Goal: Task Accomplishment & Management: Manage account settings

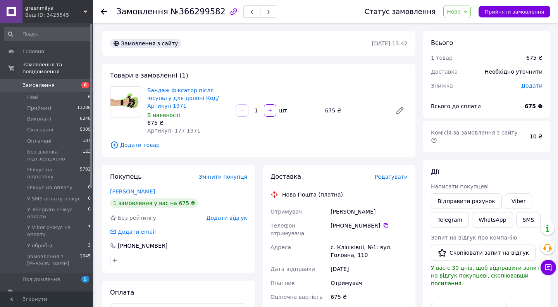
click at [47, 82] on span "Замовлення" at bounding box center [38, 85] width 32 height 7
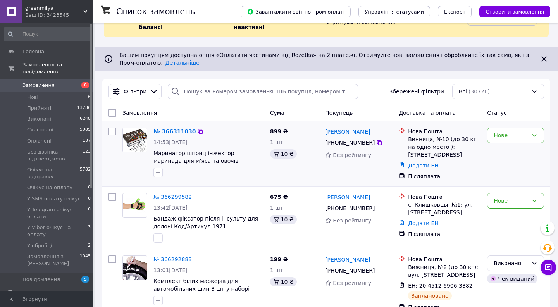
scroll to position [41, 0]
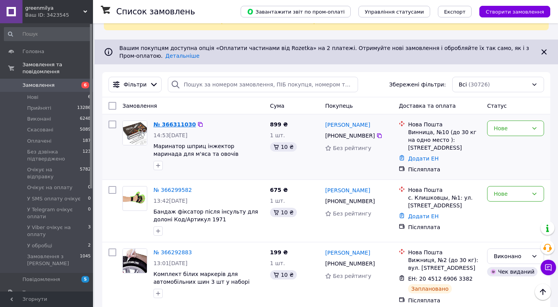
click at [184, 125] on link "№ 366311030" at bounding box center [175, 124] width 42 height 6
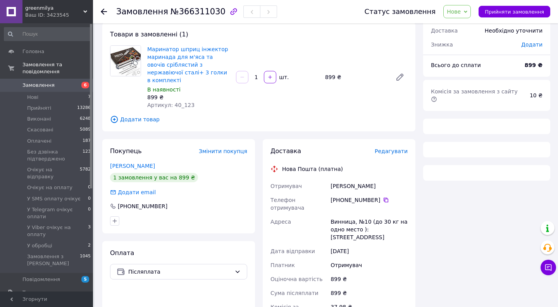
click at [64, 82] on span "Замовлення" at bounding box center [46, 85] width 49 height 7
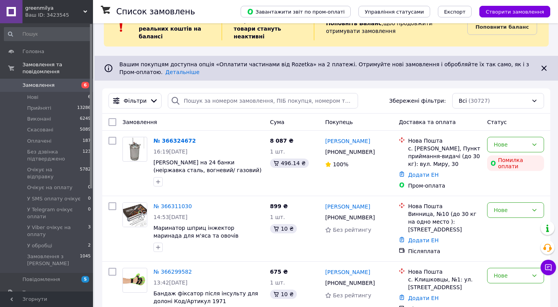
scroll to position [29, 0]
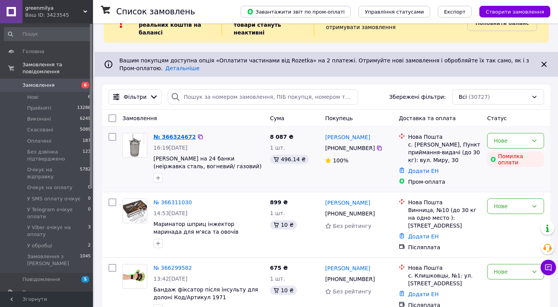
click at [175, 136] on link "№ 366324672" at bounding box center [175, 137] width 42 height 6
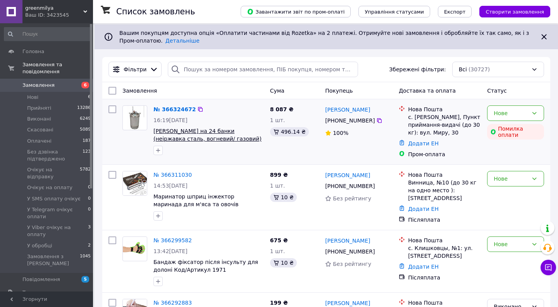
scroll to position [64, 0]
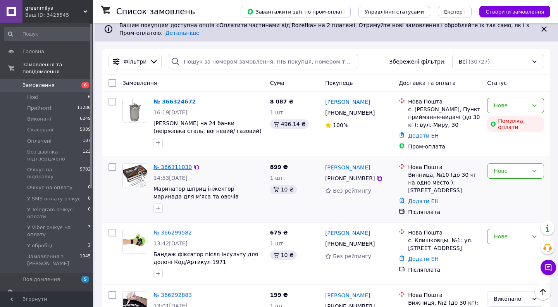
click at [183, 167] on link "№ 366311030" at bounding box center [173, 167] width 38 height 6
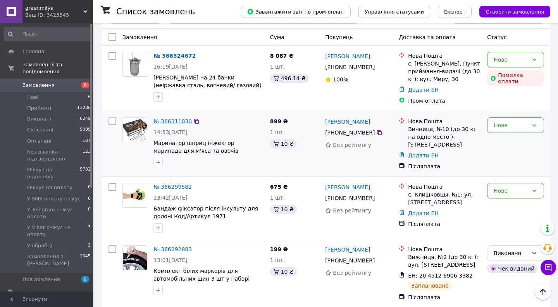
scroll to position [120, 0]
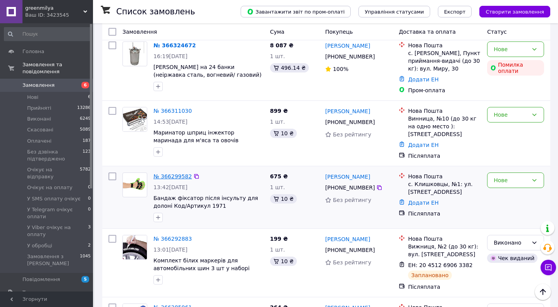
click at [178, 178] on link "№ 366299582" at bounding box center [173, 176] width 38 height 6
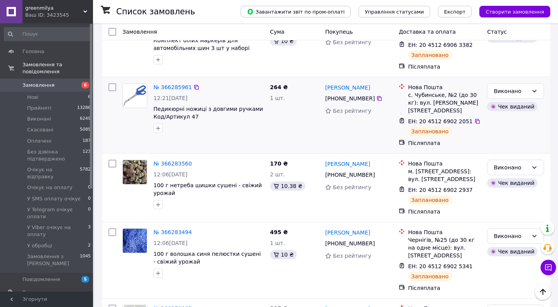
scroll to position [354, 0]
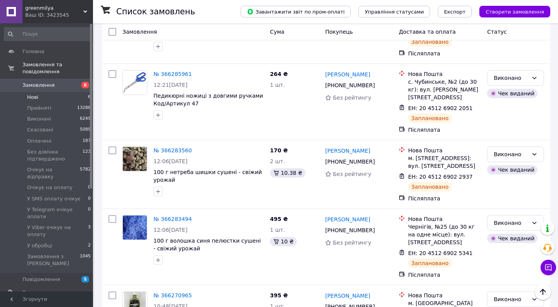
click at [54, 93] on li "Нові 6" at bounding box center [47, 97] width 95 height 11
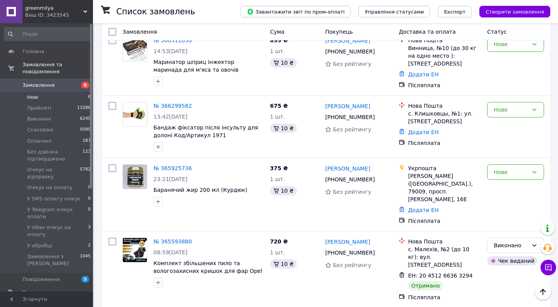
scroll to position [154, 0]
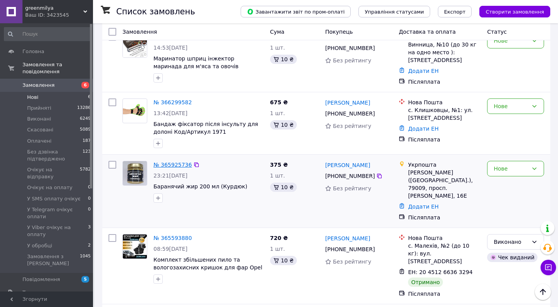
click at [181, 164] on link "№ 365925736" at bounding box center [173, 165] width 38 height 6
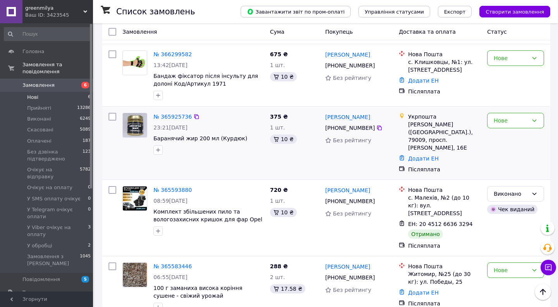
scroll to position [205, 0]
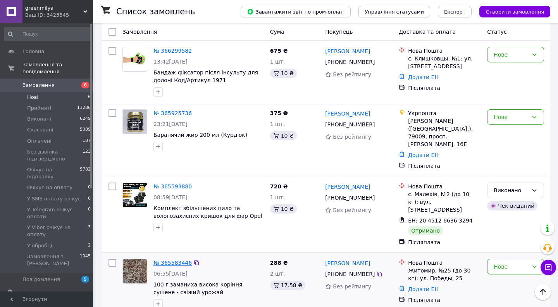
click at [176, 260] on link "№ 365583446" at bounding box center [173, 263] width 38 height 6
click at [181, 183] on link "№ 365593880" at bounding box center [173, 186] width 38 height 6
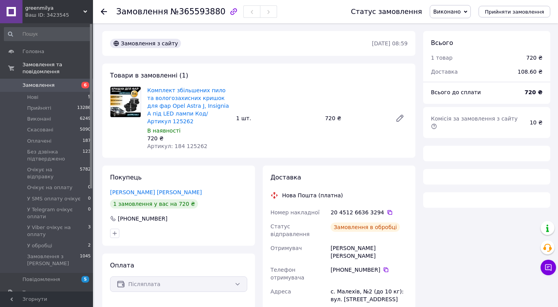
click at [461, 13] on span "Виконано" at bounding box center [447, 12] width 28 height 6
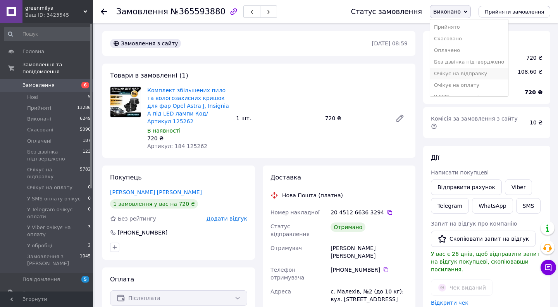
click at [461, 74] on li "Очікує на відправку" at bounding box center [469, 74] width 78 height 12
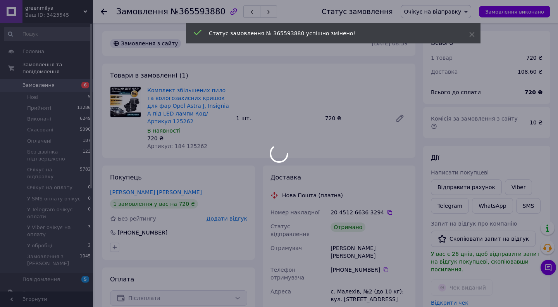
click at [460, 13] on div at bounding box center [279, 153] width 558 height 307
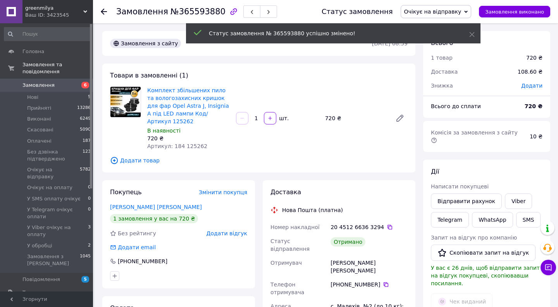
click at [455, 13] on span "Очікує на відправку" at bounding box center [432, 12] width 57 height 6
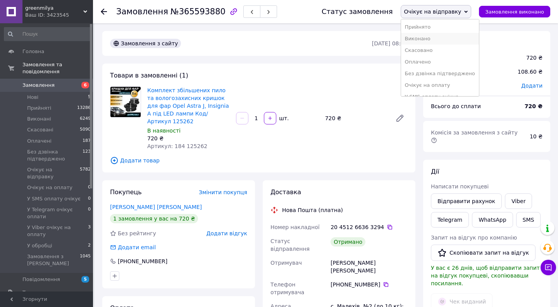
click at [445, 39] on li "Виконано" at bounding box center [440, 39] width 78 height 12
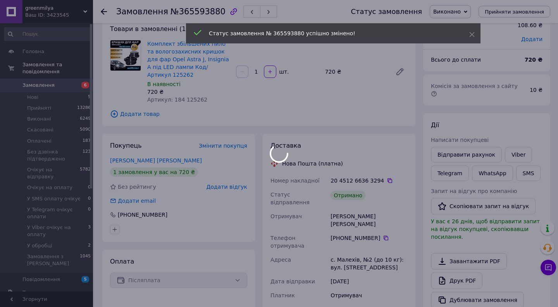
scroll to position [48, 0]
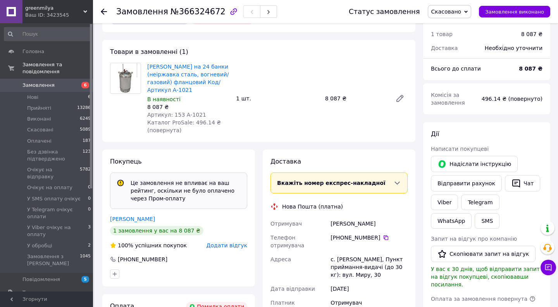
scroll to position [44, 0]
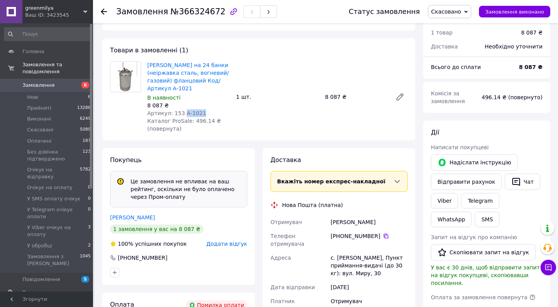
drag, startPoint x: 199, startPoint y: 116, endPoint x: 183, endPoint y: 116, distance: 16.3
click at [183, 116] on span "Артикул: 153 А-1021" at bounding box center [176, 113] width 59 height 6
copy span "А-1021"
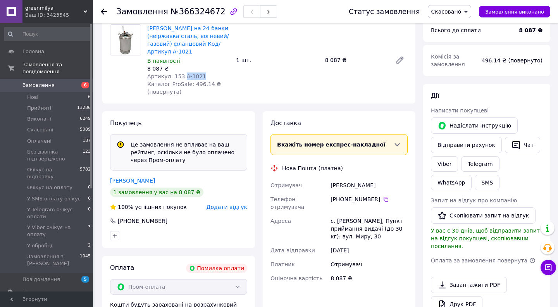
scroll to position [111, 0]
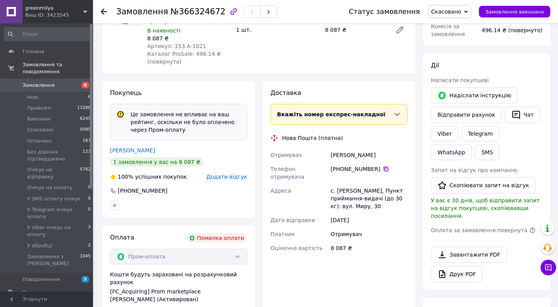
click at [386, 169] on icon at bounding box center [386, 169] width 5 height 5
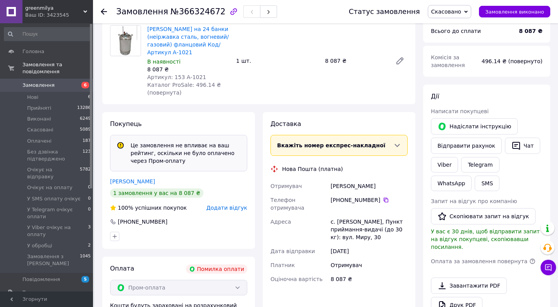
scroll to position [0, 0]
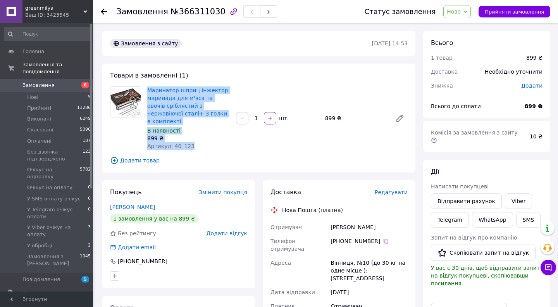
drag, startPoint x: 146, startPoint y: 91, endPoint x: 191, endPoint y: 139, distance: 65.5
click at [191, 139] on div "Маринатор шприц інжектор маринада для м'яса та овочів сріблястий з нержавіючої …" at bounding box center [188, 118] width 89 height 67
copy div "Маринатор шприц інжектор маринада для м'яса та овочів сріблястий з нержавіючої …"
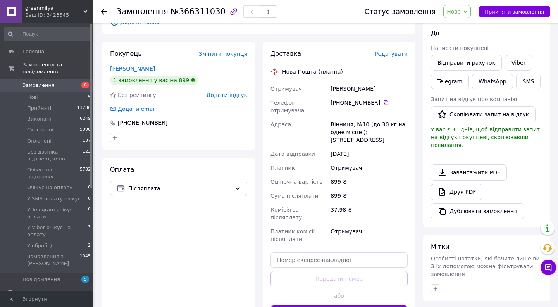
scroll to position [154, 0]
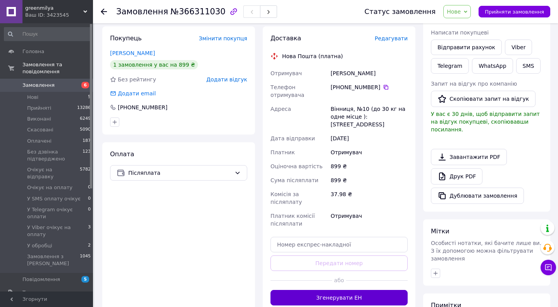
click at [348, 290] on button "Згенерувати ЕН" at bounding box center [339, 298] width 137 height 16
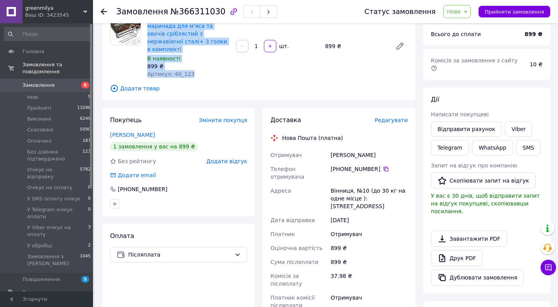
scroll to position [59, 0]
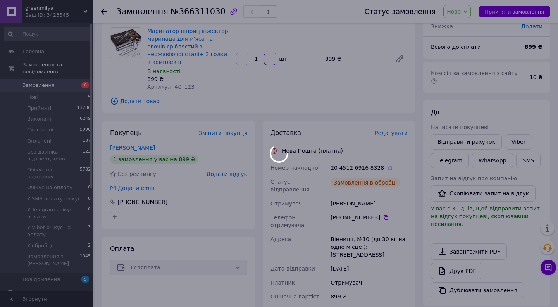
click at [381, 185] on div at bounding box center [279, 153] width 558 height 307
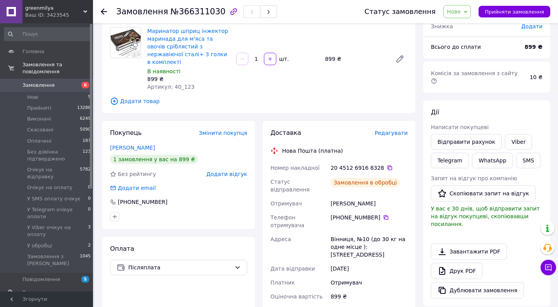
click at [369, 197] on div "Антонов Олег" at bounding box center [369, 204] width 80 height 14
drag, startPoint x: 369, startPoint y: 190, endPoint x: 271, endPoint y: 188, distance: 98.5
click at [271, 188] on div "Номер накладної 20 4512 6916 8328   Статус відправлення Заплановано Отримувач А…" at bounding box center [339, 268] width 140 height 214
copy div "Отримувач Антонов Олег"
click at [387, 165] on icon at bounding box center [390, 168] width 6 height 6
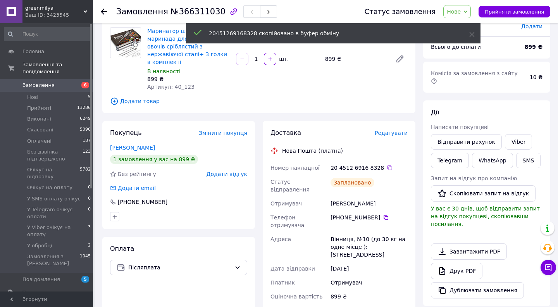
click at [457, 10] on span "Нове" at bounding box center [454, 12] width 14 height 6
click at [472, 78] on li "Очікує на відправку" at bounding box center [483, 80] width 78 height 12
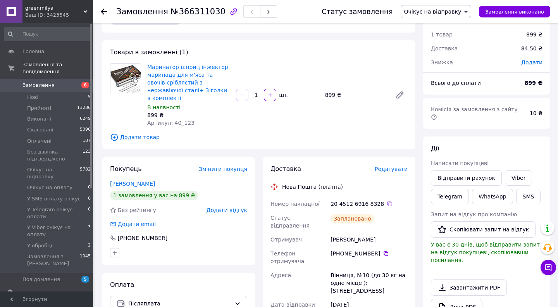
scroll to position [21, 0]
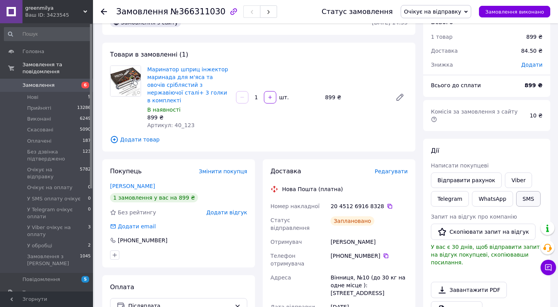
click at [524, 191] on button "SMS" at bounding box center [528, 199] width 25 height 16
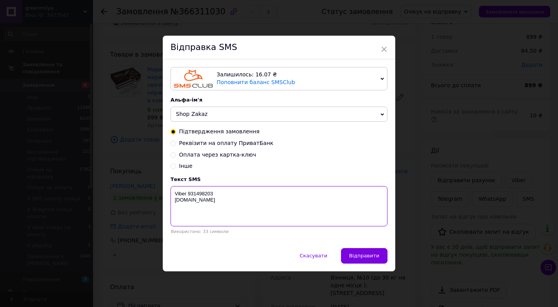
click at [183, 201] on textarea "Viber 931498203 greencard.in.ua" at bounding box center [279, 206] width 217 height 40
paste textarea "20451269168328"
click at [181, 193] on textarea "20451269168328 Viber 931498203 greencard.in.ua" at bounding box center [279, 206] width 217 height 40
type textarea "Маринатор 1 шт 20451269168328 Viber 931498203 greencard.in.ua"
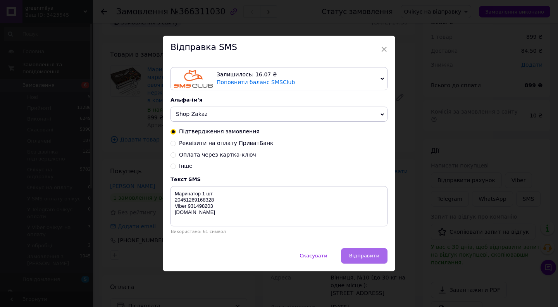
click at [359, 256] on span "Відправити" at bounding box center [364, 256] width 30 height 6
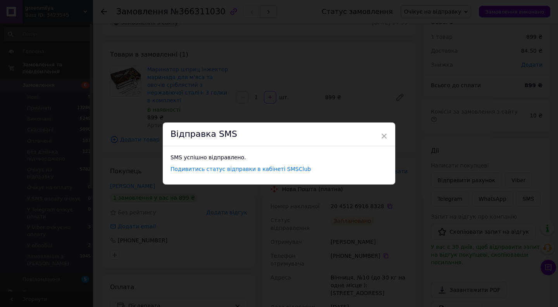
click at [449, 50] on div "× Відправка SMS SMS успішно відправлено. Подивитись статус відправки в кабінеті…" at bounding box center [279, 153] width 558 height 307
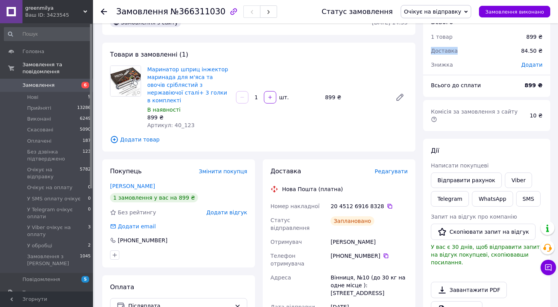
click at [449, 50] on span "Доставка" at bounding box center [444, 51] width 27 height 6
click at [460, 17] on span "Очікує на відправку" at bounding box center [436, 11] width 71 height 13
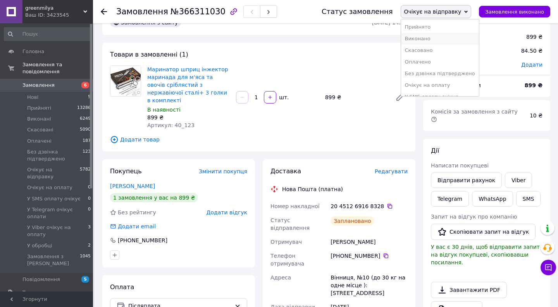
click at [452, 38] on li "Виконано" at bounding box center [440, 39] width 78 height 12
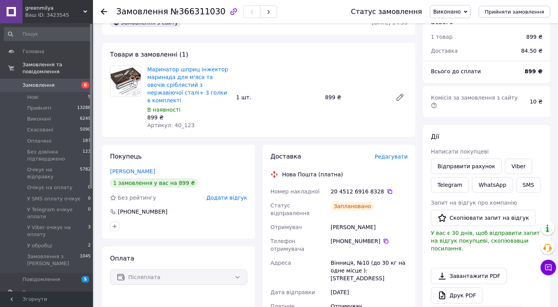
scroll to position [0, 0]
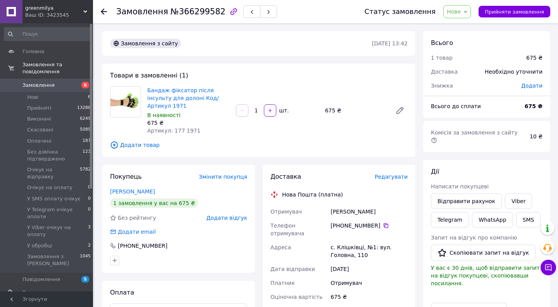
scroll to position [4, 0]
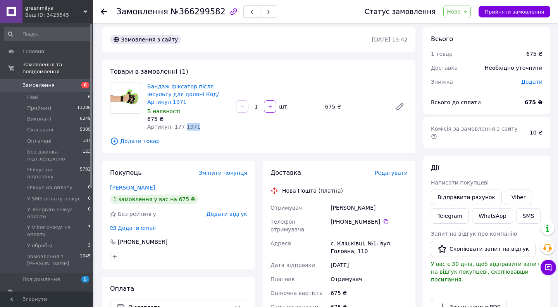
drag, startPoint x: 196, startPoint y: 121, endPoint x: 181, endPoint y: 121, distance: 14.8
click at [181, 123] on div "Артикул: 177 1971" at bounding box center [188, 127] width 83 height 8
copy span "1971"
drag, startPoint x: 145, startPoint y: 85, endPoint x: 225, endPoint y: 95, distance: 81.2
click at [225, 95] on div "Бандаж фіксатор після інсульту для долоні Код/Артикул 1971 В наявності 675 ₴ Ар…" at bounding box center [188, 106] width 89 height 51
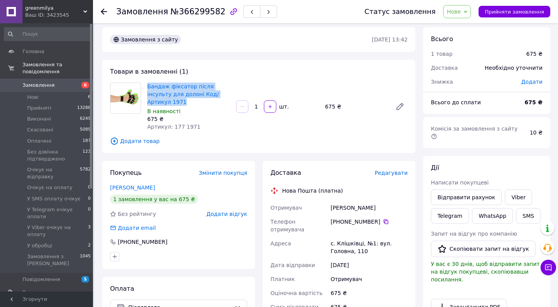
copy link "Бандаж фіксатор після інсульту для долоні Код/Артикул 1971"
click at [385, 170] on span "Редагувати" at bounding box center [391, 173] width 33 height 6
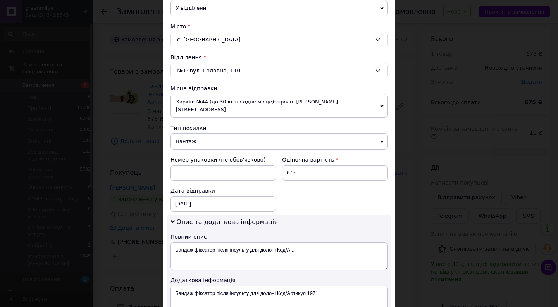
scroll to position [197, 0]
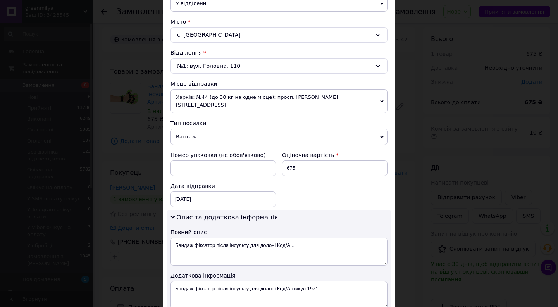
click at [263, 97] on span "Харків: №44 (до 30 кг на одне місце): просп. [PERSON_NAME][STREET_ADDRESS]" at bounding box center [279, 101] width 217 height 24
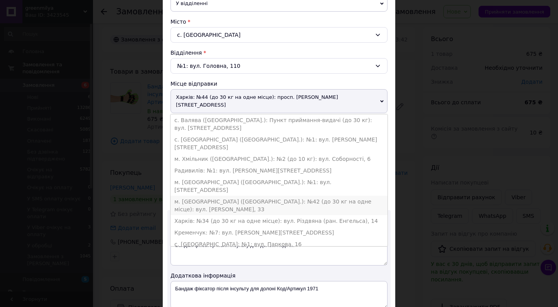
click at [209, 196] on li "м. Київ (Київська обл.): №42 (до 30 кг на одне місце): вул. Данила Щербаківсько…" at bounding box center [279, 205] width 217 height 19
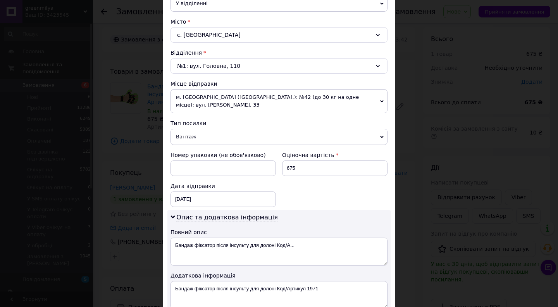
scroll to position [379, 0]
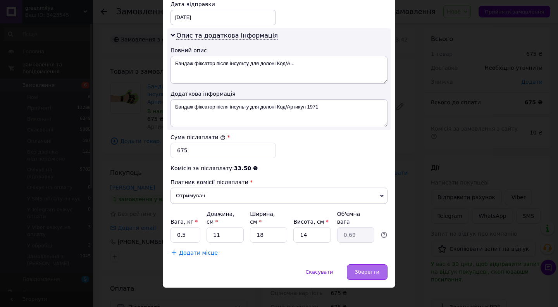
click at [359, 269] on span "Зберегти" at bounding box center [367, 272] width 24 height 6
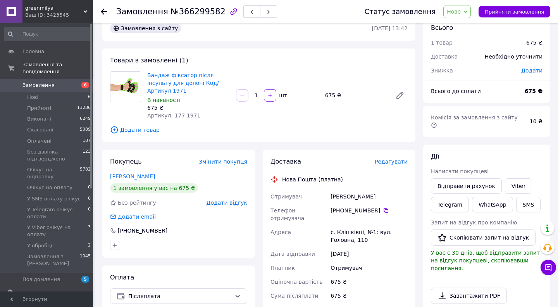
scroll to position [20, 0]
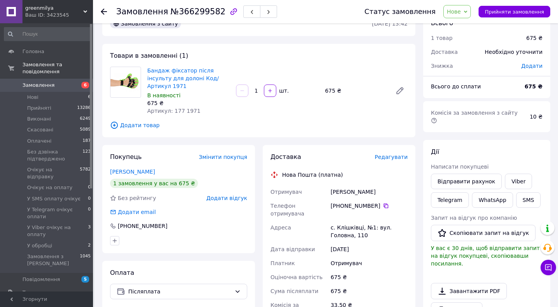
click at [461, 6] on span "Нове" at bounding box center [458, 11] width 28 height 13
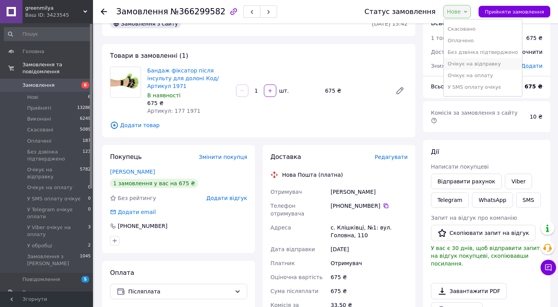
click at [474, 63] on li "Очікує на відправку" at bounding box center [483, 64] width 78 height 12
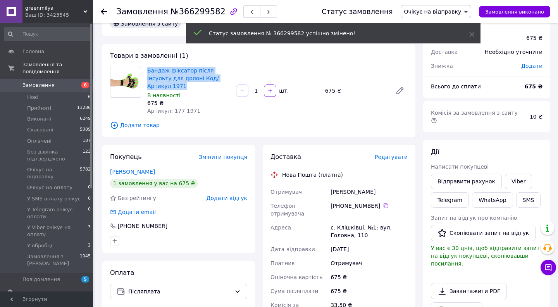
drag, startPoint x: 145, startPoint y: 71, endPoint x: 225, endPoint y: 79, distance: 80.2
click at [225, 79] on div "Бандаж фіксатор після інсульту для долоні Код/Артикул 1971 В наявності 675 ₴ Ар…" at bounding box center [188, 90] width 89 height 51
copy link "Бандаж фіксатор після інсульту для долоні Код/Артикул 1971"
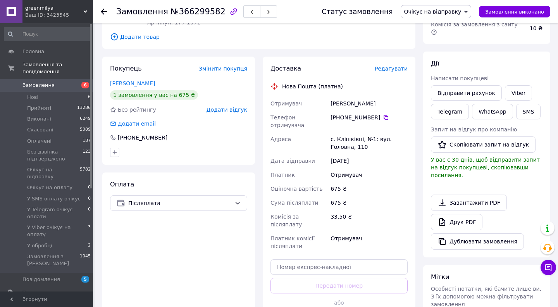
scroll to position [113, 0]
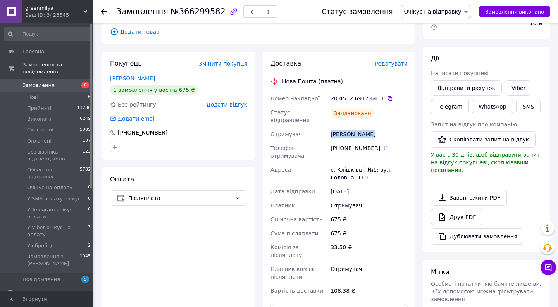
drag, startPoint x: 373, startPoint y: 123, endPoint x: 331, endPoint y: 123, distance: 41.9
click at [331, 127] on div "Костюк Віктор" at bounding box center [369, 134] width 80 height 14
copy div "Костюк Віктор"
click at [442, 11] on span "Очікує на відправку" at bounding box center [432, 12] width 57 height 6
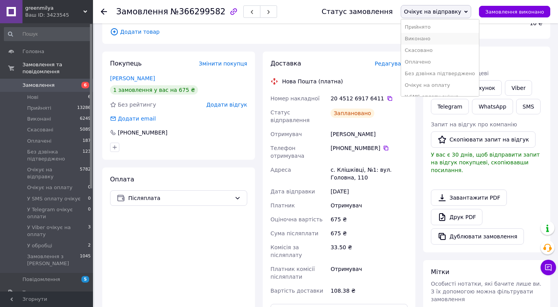
click at [438, 38] on li "Виконано" at bounding box center [440, 39] width 78 height 12
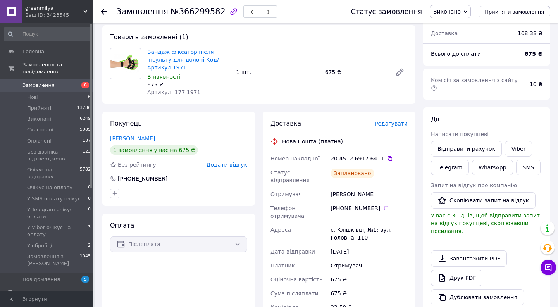
scroll to position [0, 0]
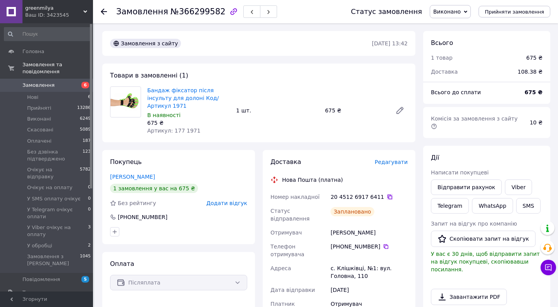
click at [387, 194] on icon at bounding box center [390, 197] width 6 height 6
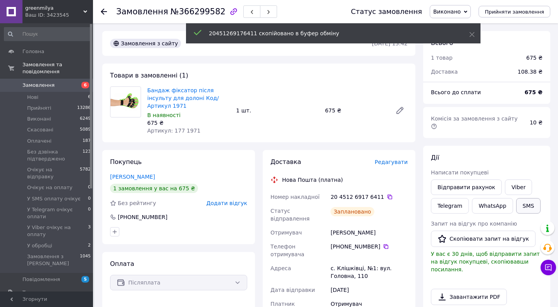
click at [525, 198] on button "SMS" at bounding box center [528, 206] width 25 height 16
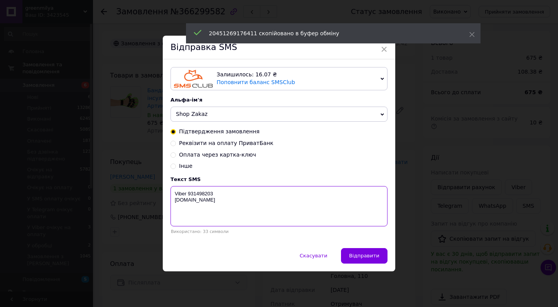
click at [197, 196] on textarea "Viber 931498203 greencard.in.ua" at bounding box center [279, 206] width 217 height 40
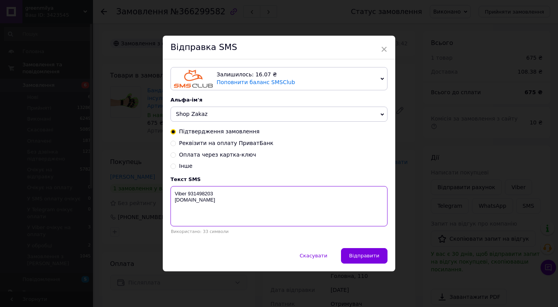
click at [191, 199] on textarea "Viber 931498203 greencard.in.ua" at bounding box center [279, 206] width 217 height 40
paste textarea "20451269176411"
click at [191, 191] on textarea "20451269176411 Viber 931498203 greencard.in.ua" at bounding box center [279, 206] width 217 height 40
type textarea "Бандаж 1 шт 20451269176411 Viber 931498203 greencard.in.ua"
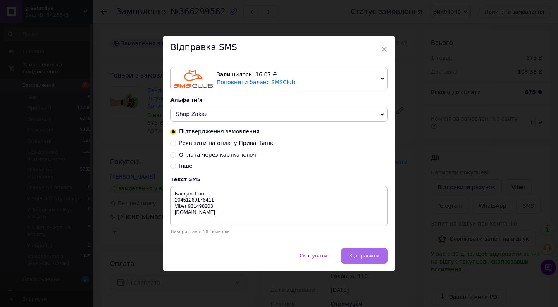
click at [353, 255] on span "Відправити" at bounding box center [364, 256] width 30 height 6
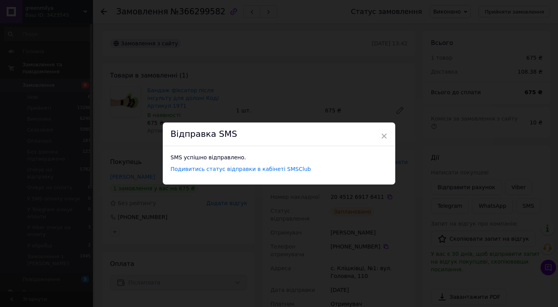
click at [264, 224] on div "× Відправка SMS SMS успішно відправлено. Подивитись статус відправки в кабінеті…" at bounding box center [279, 153] width 558 height 307
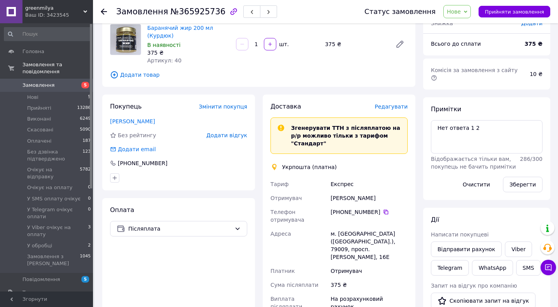
scroll to position [60, 0]
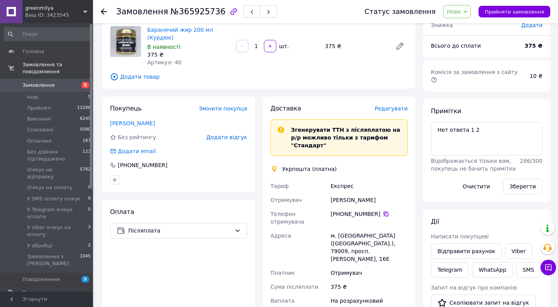
click at [386, 211] on icon at bounding box center [386, 214] width 6 height 6
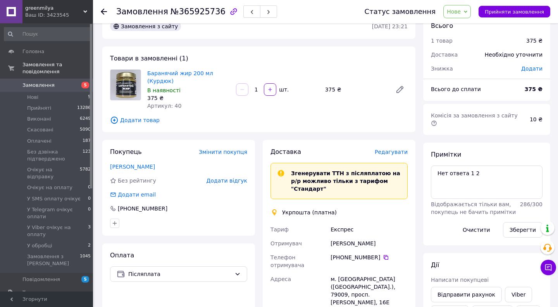
scroll to position [0, 0]
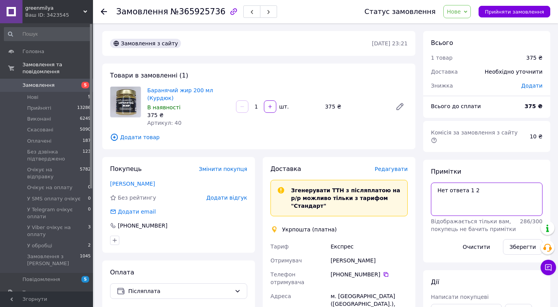
click at [480, 183] on textarea "Нет ответа 1 2" at bounding box center [487, 199] width 112 height 33
click at [522, 240] on button "Зберегти" at bounding box center [523, 247] width 40 height 16
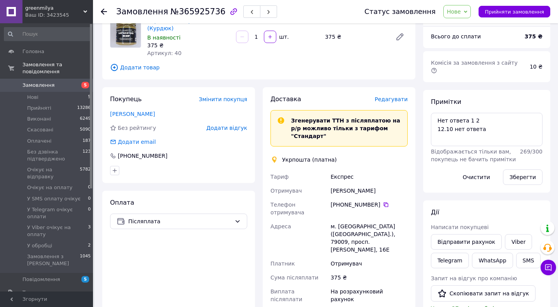
scroll to position [93, 0]
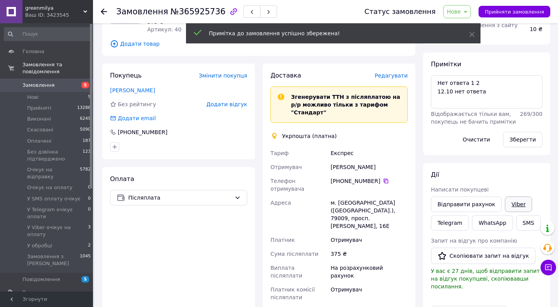
click at [511, 197] on link "Viber" at bounding box center [518, 205] width 27 height 16
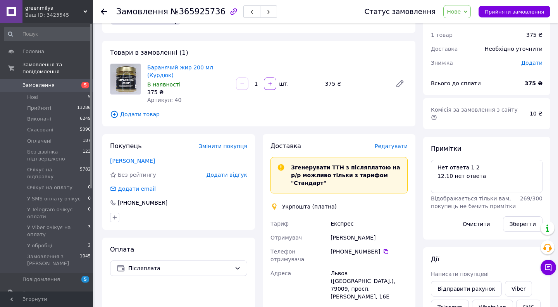
scroll to position [0, 0]
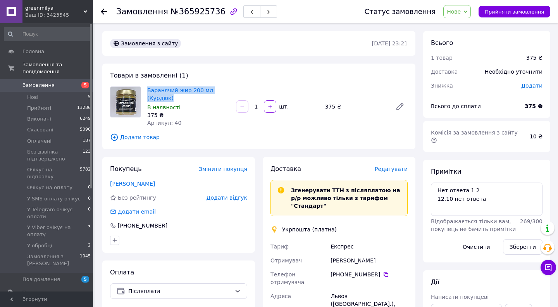
drag, startPoint x: 144, startPoint y: 90, endPoint x: 179, endPoint y: 97, distance: 35.7
click at [179, 97] on div "Баранячий жир 200 мл (Курдюк) В наявності 375 ₴ Артикул: 40" at bounding box center [188, 106] width 89 height 43
copy link "Баранячий жир 200 мл (Курдюк)"
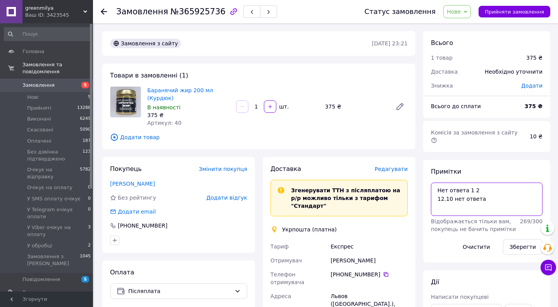
click at [481, 191] on textarea "Нет ответа 1 2 12.10 нет ответа" at bounding box center [487, 199] width 112 height 33
type textarea "Нет ответа 1 2 12.10 нет ответа написали в вайбер клиенту"
click at [522, 239] on button "Зберегти" at bounding box center [523, 247] width 40 height 16
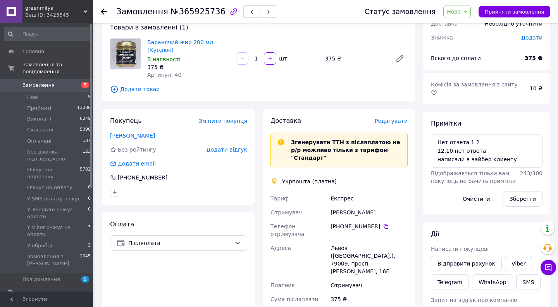
scroll to position [61, 0]
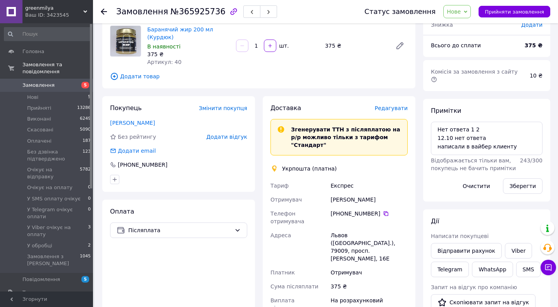
drag, startPoint x: 267, startPoint y: 191, endPoint x: 376, endPoint y: 233, distance: 116.7
click at [376, 233] on div "Доставка [PERSON_NAME] Згенерувати ТТН з післяплатою на р/р можливо тільки з та…" at bounding box center [339, 264] width 153 height 337
copy div "Отримувач [PERSON_NAME] Телефон отримувача [PHONE_NUMBER]   [PERSON_NAME] ([GEO…"
click at [457, 12] on span "Нове" at bounding box center [454, 12] width 14 height 6
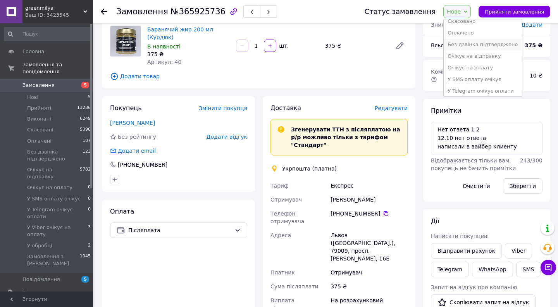
scroll to position [55, 0]
click at [476, 88] on li "У обробці" at bounding box center [483, 89] width 78 height 12
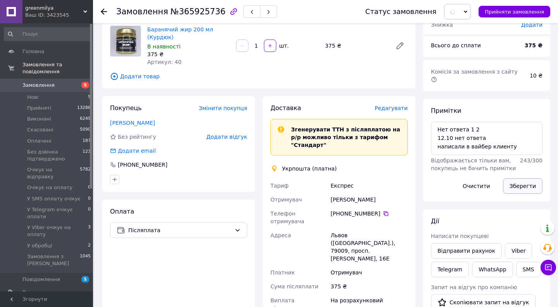
click at [517, 178] on button "Зберегти" at bounding box center [523, 186] width 40 height 16
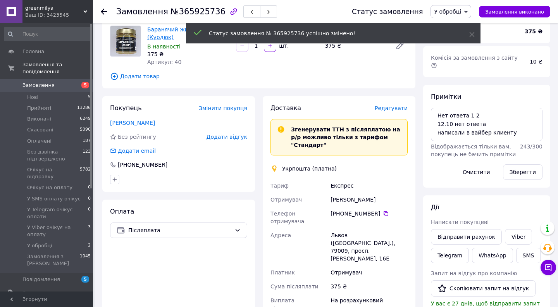
click at [171, 27] on link "Баранячий жир 200 мл (Курдюк)" at bounding box center [180, 33] width 66 height 14
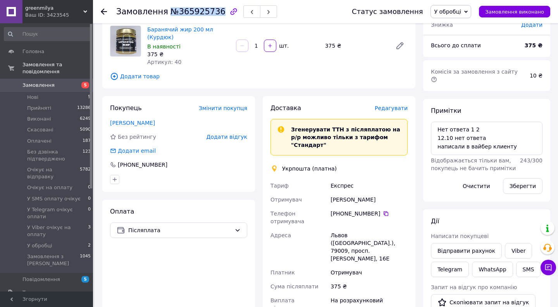
drag, startPoint x: 216, startPoint y: 14, endPoint x: 166, endPoint y: 13, distance: 50.8
click at [171, 13] on span "№365925736" at bounding box center [198, 11] width 55 height 9
copy span "№365925736"
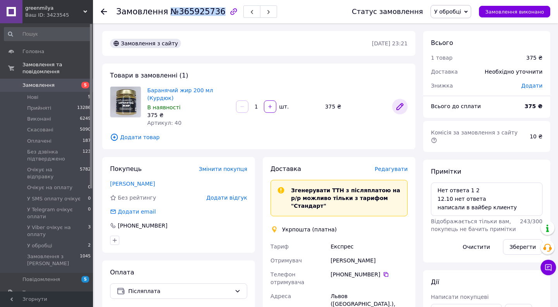
scroll to position [9, 0]
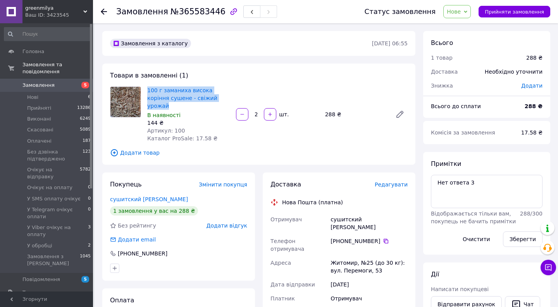
drag, startPoint x: 143, startPoint y: 90, endPoint x: 213, endPoint y: 99, distance: 70.4
click at [213, 99] on div "100 г заманиха висока коріння сушене - свіжий урожай В наявності 144 ₴ Артикул:…" at bounding box center [259, 114] width 304 height 56
copy div "100 г заманиха висока коріння сушене - свіжий урожай"
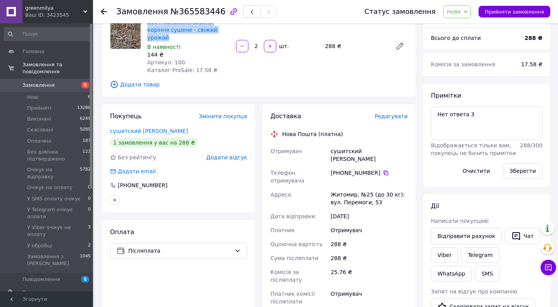
scroll to position [96, 0]
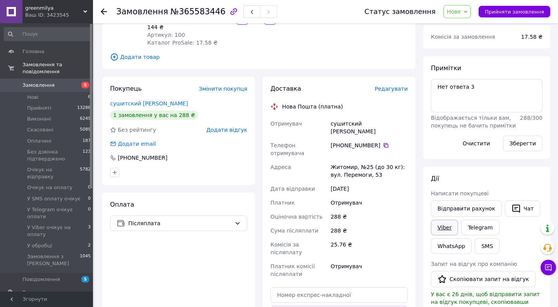
click at [448, 228] on link "Viber" at bounding box center [444, 228] width 27 height 16
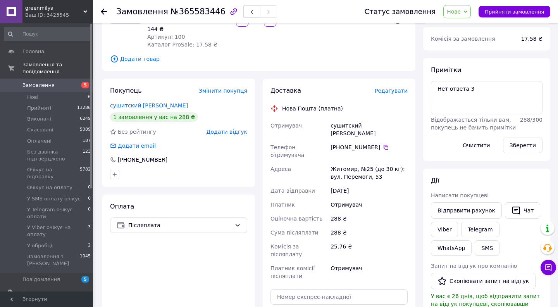
scroll to position [93, 0]
click at [385, 145] on icon at bounding box center [386, 148] width 6 height 6
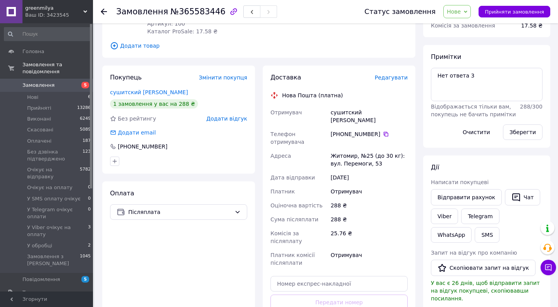
scroll to position [116, 0]
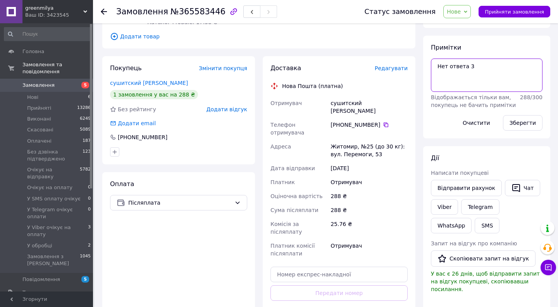
click at [475, 62] on textarea "Нет ответа 3" at bounding box center [487, 75] width 112 height 33
click at [438, 74] on textarea "Нет ответа 3 нет ответа" at bounding box center [487, 75] width 112 height 33
drag, startPoint x: 480, startPoint y: 76, endPoint x: 532, endPoint y: 76, distance: 51.2
click at [532, 76] on textarea "Нет ответа 3 12.10 нет ответа нет ответа" at bounding box center [487, 75] width 112 height 33
type textarea "Нет ответа 3 12.10 нет ответа"
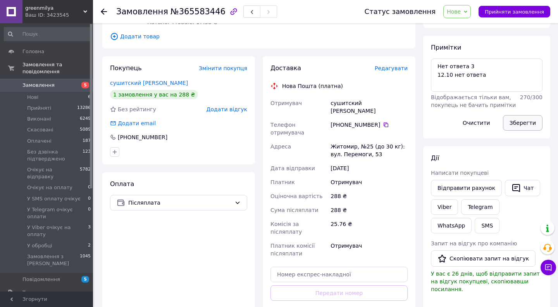
click at [526, 123] on button "Зберегти" at bounding box center [523, 123] width 40 height 16
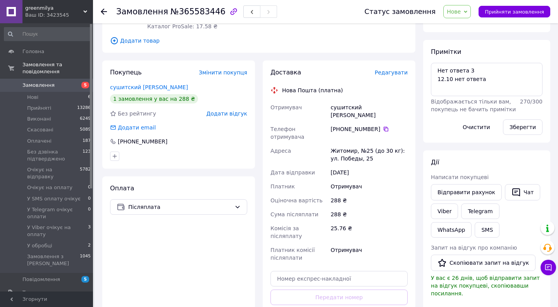
scroll to position [138, 0]
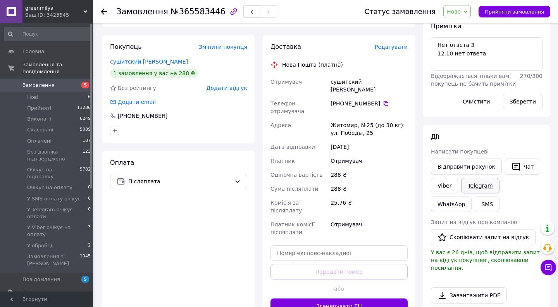
click at [481, 188] on link "Telegram" at bounding box center [480, 186] width 38 height 16
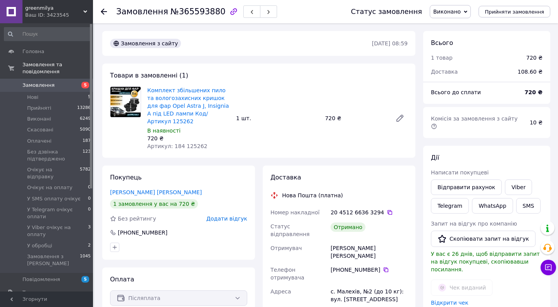
click at [47, 82] on span "Замовлення" at bounding box center [38, 85] width 32 height 7
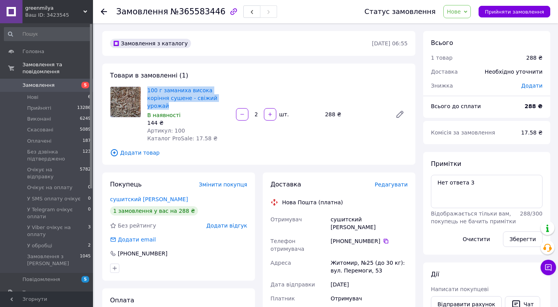
drag, startPoint x: 145, startPoint y: 90, endPoint x: 213, endPoint y: 97, distance: 68.6
click at [213, 97] on div "100 г заманиха висока коріння сушене - свіжий урожай В наявності 144 ₴ Артикул:…" at bounding box center [188, 114] width 89 height 59
copy link "100 г заманиха висока коріння сушене - свіжий урожай"
click at [196, 97] on link "100 г заманиха висока коріння сушене - свіжий урожай" at bounding box center [182, 98] width 70 height 22
click at [461, 9] on span "Нове" at bounding box center [454, 12] width 14 height 6
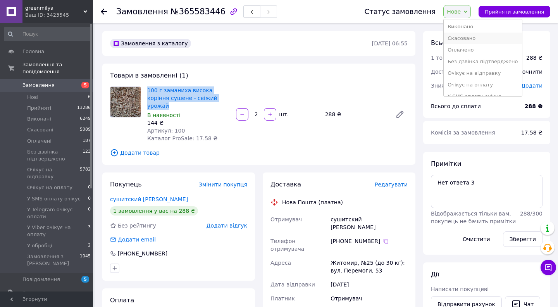
scroll to position [55, 0]
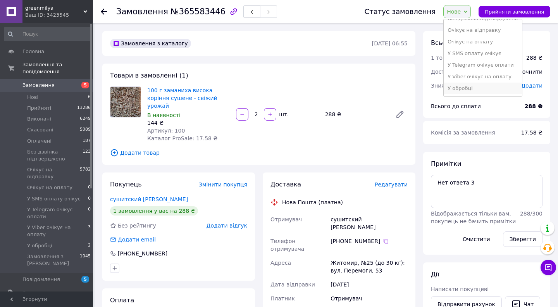
click at [473, 88] on li "У обробці" at bounding box center [483, 89] width 78 height 12
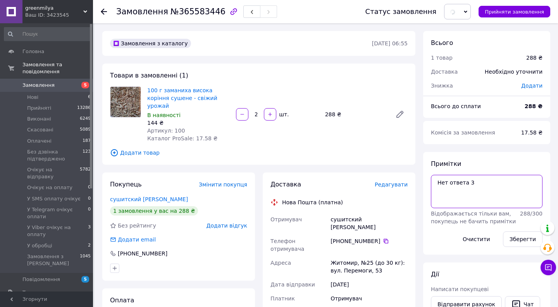
click at [435, 181] on textarea "Нет ответа 3" at bounding box center [487, 191] width 112 height 33
type textarea "ждем ответ от клиента в тг Нет ответа 3"
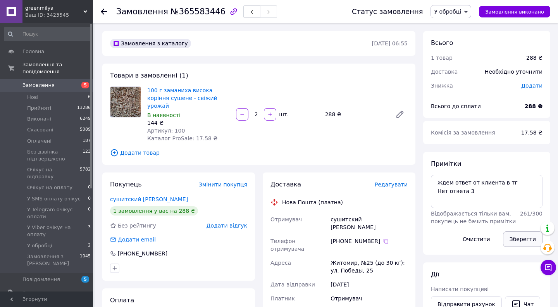
click at [521, 240] on button "Зберегти" at bounding box center [523, 239] width 40 height 16
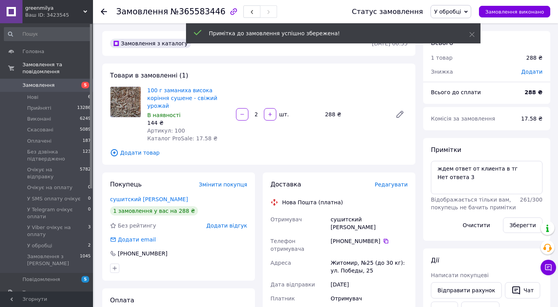
click at [226, 13] on div at bounding box center [234, 11] width 16 height 16
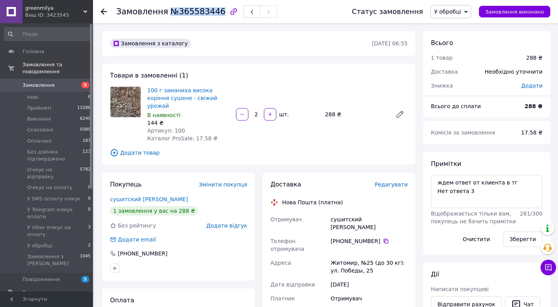
drag, startPoint x: 217, startPoint y: 13, endPoint x: 165, endPoint y: 13, distance: 52.0
click at [171, 13] on span "№365583446" at bounding box center [198, 11] width 55 height 9
copy span "№365583446"
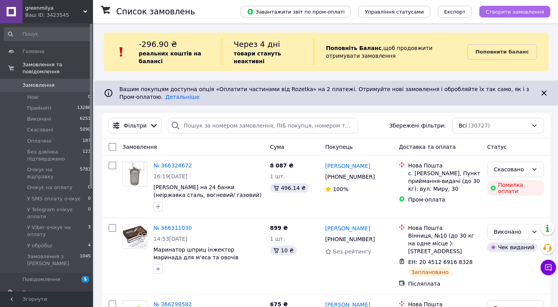
click at [508, 10] on span "Створити замовлення" at bounding box center [515, 12] width 59 height 6
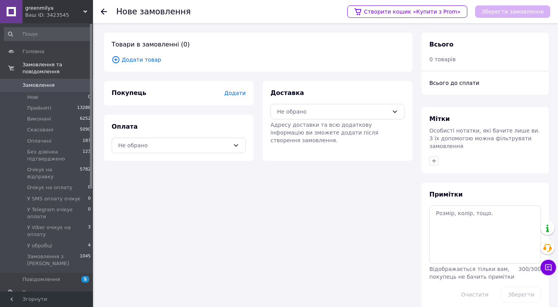
click at [148, 57] on span "Додати товар" at bounding box center [258, 59] width 293 height 9
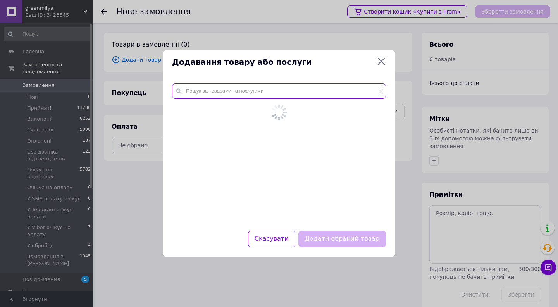
click at [200, 98] on input "text" at bounding box center [279, 91] width 214 height 16
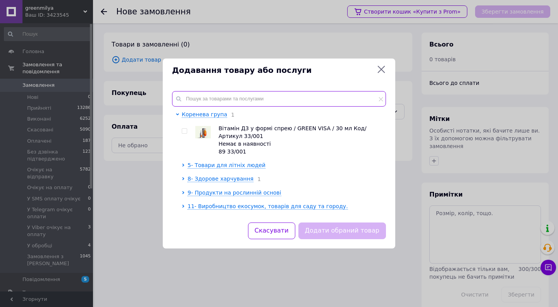
paste input "Збільшена пило та вологозахисна кришка для фар Chevrolet Lacetti Sedan під LED …"
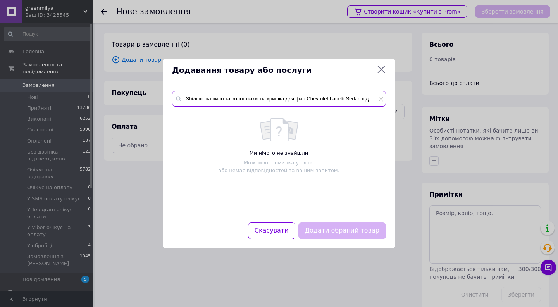
scroll to position [0, 58]
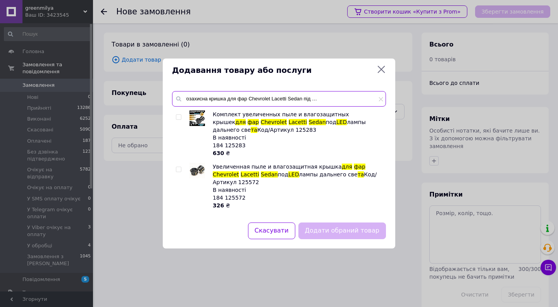
type input "Збільшена пило та вологозахисна кришка для фар Chevrolet Lacetti Sedan під LED …"
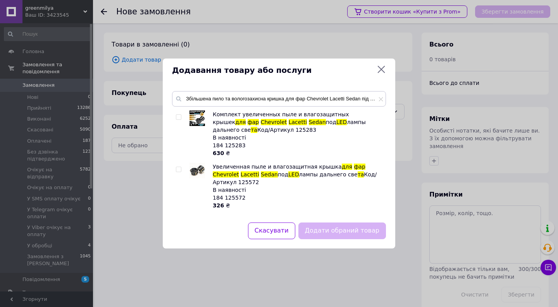
click at [179, 119] on input "checkbox" at bounding box center [178, 117] width 5 height 5
checkbox input "false"
click at [179, 170] on input "checkbox" at bounding box center [178, 169] width 5 height 5
checkbox input "true"
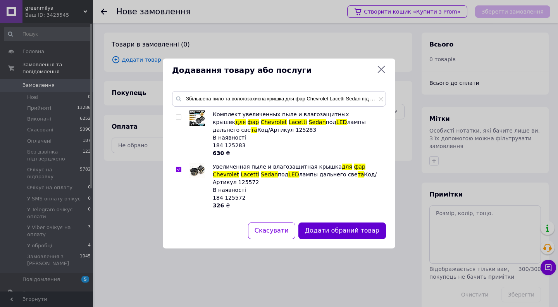
click at [343, 229] on button "Додати обраний товар" at bounding box center [343, 231] width 88 height 17
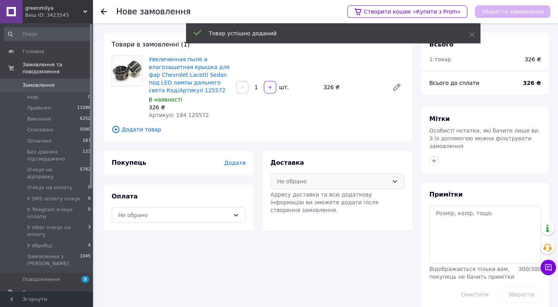
click at [300, 188] on div "Не обрано" at bounding box center [338, 182] width 134 height 16
click at [300, 200] on span "Нова Пошта (платна)" at bounding box center [343, 199] width 109 height 8
click at [193, 216] on div "Не обрано" at bounding box center [174, 215] width 112 height 9
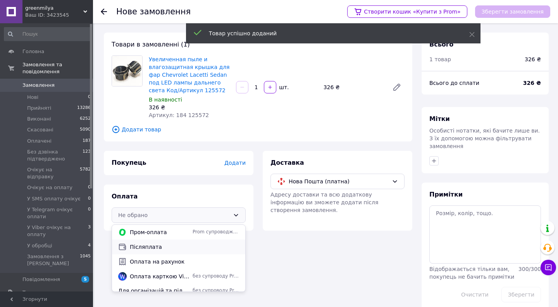
click at [181, 249] on span "Післяплата" at bounding box center [184, 247] width 109 height 8
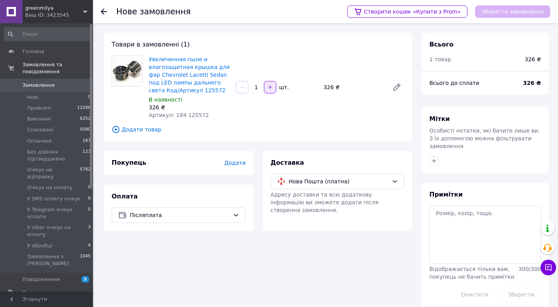
click at [270, 87] on icon "button" at bounding box center [270, 86] width 3 height 3
type input "2"
click at [230, 164] on span "Додати" at bounding box center [234, 163] width 21 height 6
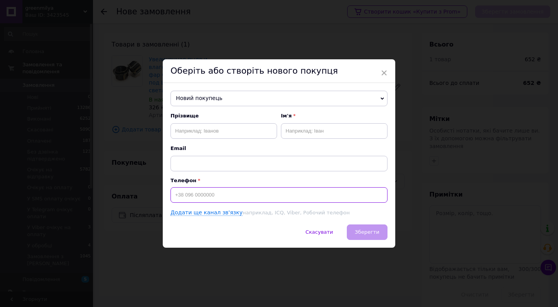
click at [215, 194] on input at bounding box center [279, 195] width 217 height 16
paste input "0990505147"
click at [181, 194] on input "[PHONE_NUMBER]" at bounding box center [279, 195] width 217 height 16
type input "[PHONE_NUMBER]"
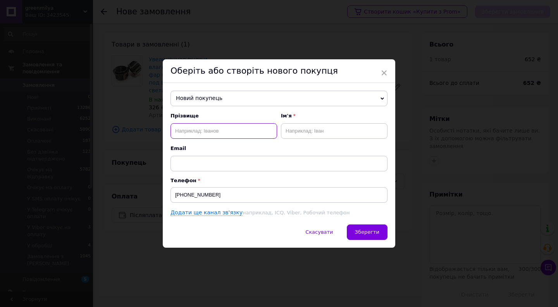
click at [187, 129] on input "text" at bounding box center [224, 131] width 107 height 16
type input "[PERSON_NAME]"
click at [298, 128] on input "text" at bounding box center [334, 131] width 107 height 16
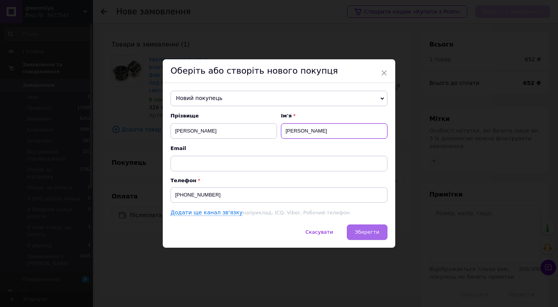
type input "[PERSON_NAME]"
click at [374, 231] on span "Зберегти" at bounding box center [367, 232] width 24 height 6
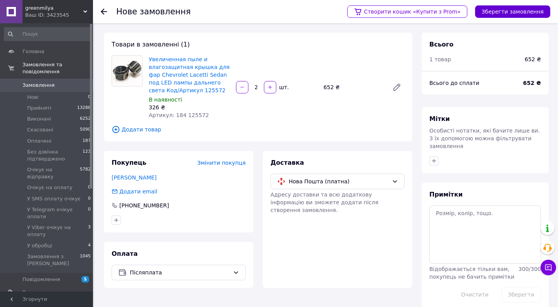
click at [504, 13] on button "Зберегти замовлення" at bounding box center [512, 11] width 75 height 12
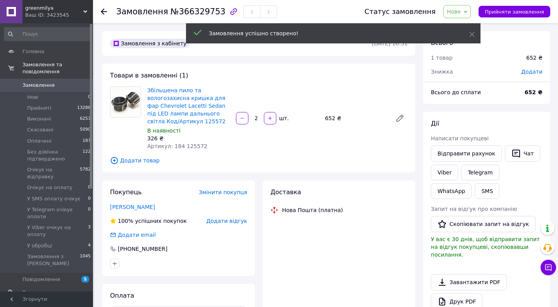
click at [464, 16] on span "Нове" at bounding box center [458, 11] width 28 height 13
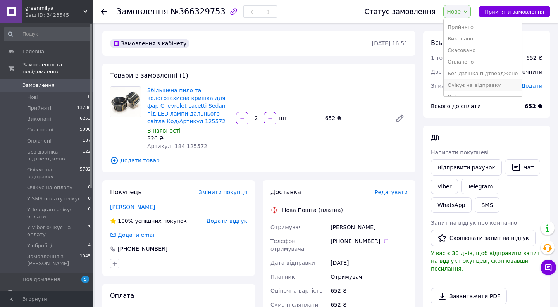
click at [475, 87] on li "Очікує на відправку" at bounding box center [483, 85] width 78 height 12
click at [389, 190] on span "Редагувати" at bounding box center [391, 192] width 33 height 6
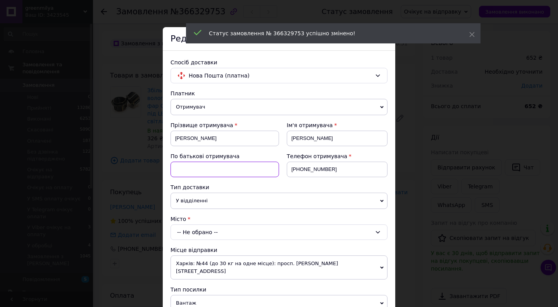
click at [244, 177] on input at bounding box center [225, 170] width 109 height 16
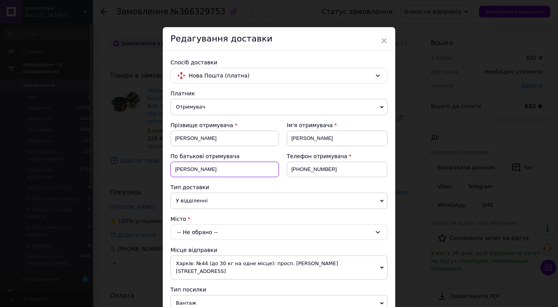
scroll to position [9, 0]
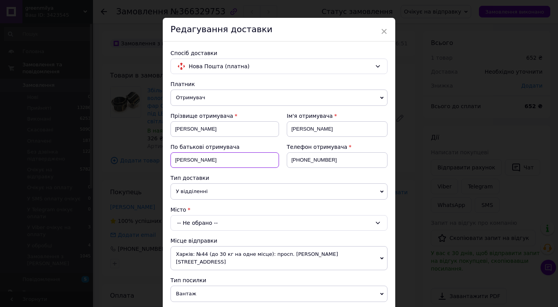
type input "[PERSON_NAME]"
click at [231, 222] on div "-- Не обрано --" at bounding box center [279, 223] width 217 height 16
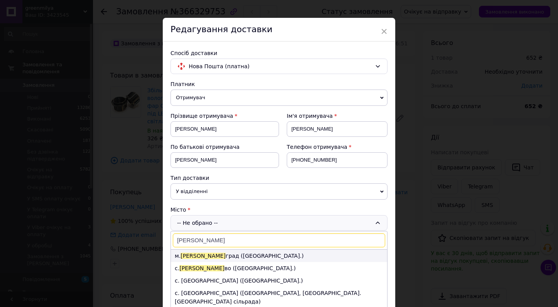
type input "[PERSON_NAME]"
click at [217, 256] on li "м. [GEOGRAPHIC_DATA] град ([GEOGRAPHIC_DATA].)" at bounding box center [279, 256] width 216 height 12
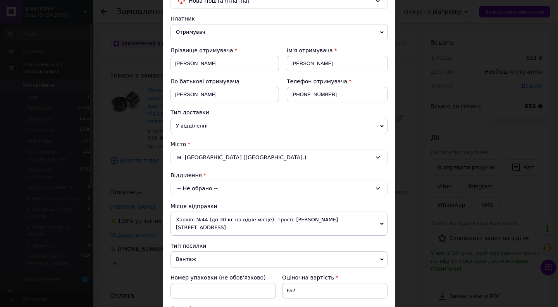
scroll to position [79, 0]
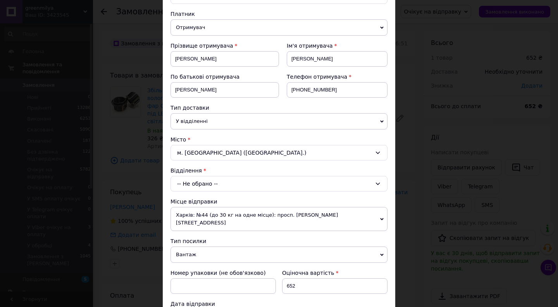
click at [223, 182] on div "-- Не обрано --" at bounding box center [279, 184] width 217 height 16
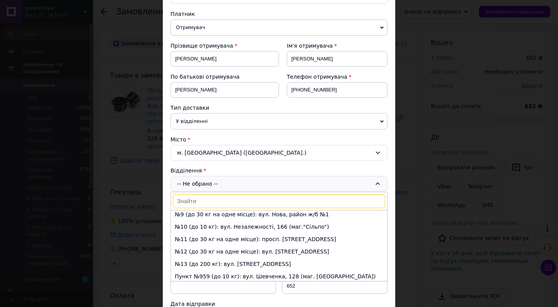
scroll to position [101, 0]
click at [216, 249] on li "№12 (до 30 кг на одне місце): вул. [STREET_ADDRESS]" at bounding box center [279, 252] width 216 height 12
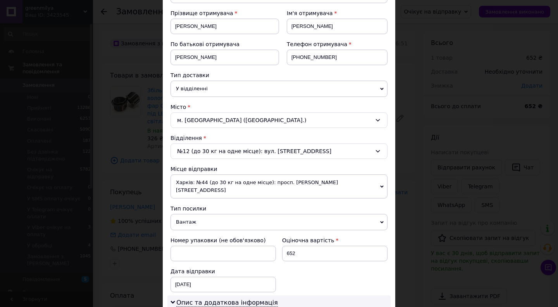
scroll to position [127, 0]
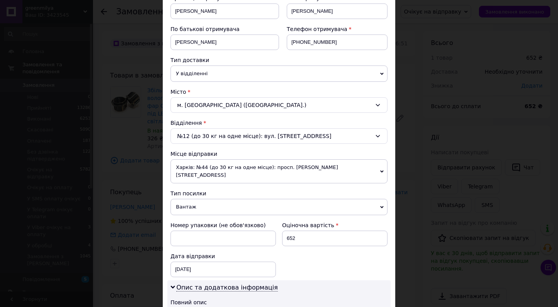
click at [274, 164] on span "Харків: №44 (до 30 кг на одне місце): просп. [PERSON_NAME][STREET_ADDRESS]" at bounding box center [279, 171] width 217 height 24
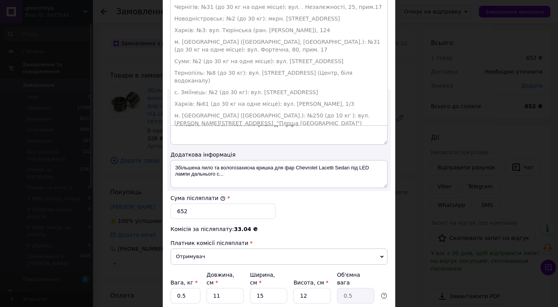
scroll to position [371, 0]
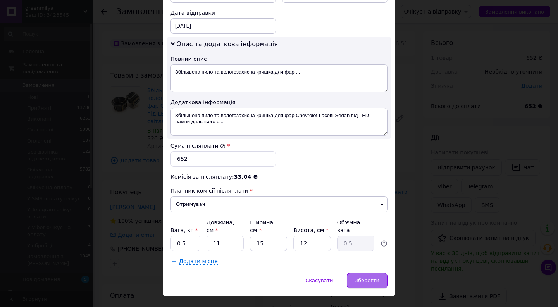
click at [357, 278] on span "Зберегти" at bounding box center [367, 281] width 24 height 6
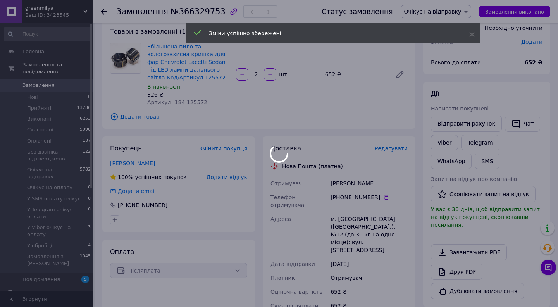
scroll to position [65, 0]
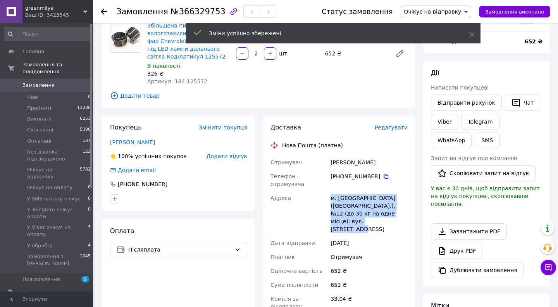
drag, startPoint x: 330, startPoint y: 199, endPoint x: 391, endPoint y: 223, distance: 65.1
click at [391, 223] on div "м. [GEOGRAPHIC_DATA] ([GEOGRAPHIC_DATA].), №12 (до 30 кг на одне місце): вул. […" at bounding box center [369, 213] width 80 height 45
copy div "м. [GEOGRAPHIC_DATA] ([GEOGRAPHIC_DATA].), №12 (до 30 кг на одне місце): вул. […"
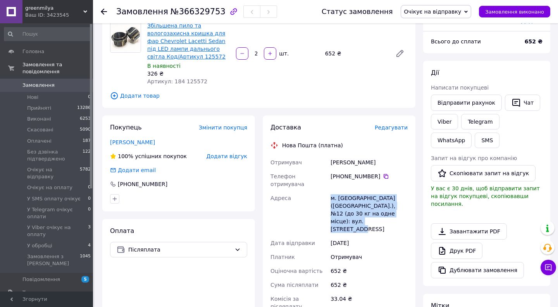
scroll to position [43, 0]
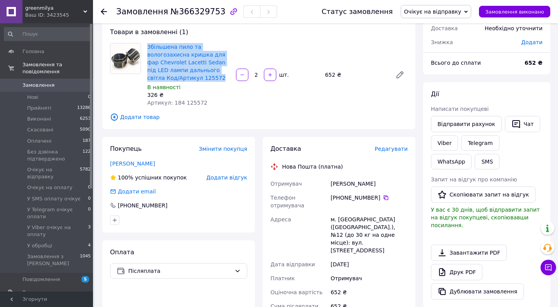
drag, startPoint x: 145, startPoint y: 46, endPoint x: 202, endPoint y: 76, distance: 65.0
click at [202, 76] on div "Збільшена пило та вологозахисна кришка для фар Chevrolet Lacetti Sedan під LED …" at bounding box center [188, 74] width 89 height 67
copy link "Збільшена пило та вологозахисна кришка для фар Chevrolet Lacetti Sedan під LED …"
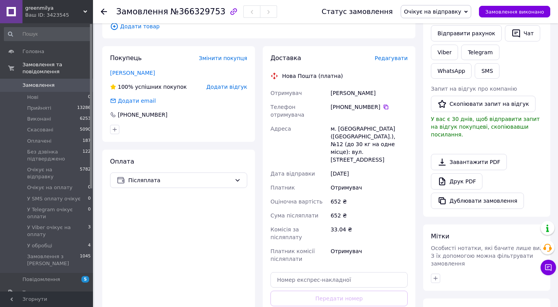
scroll to position [173, 0]
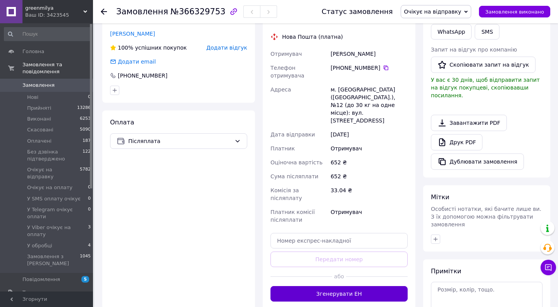
click at [313, 286] on button "Згенерувати ЕН" at bounding box center [339, 294] width 137 height 16
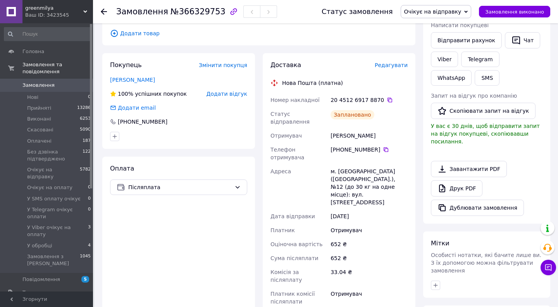
scroll to position [117, 0]
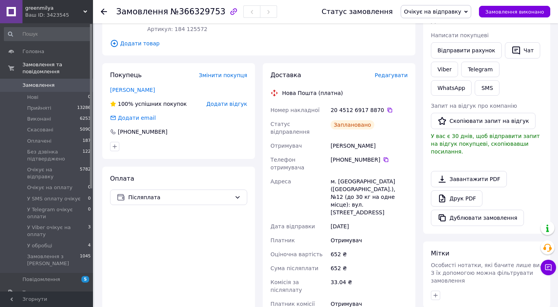
drag, startPoint x: 373, startPoint y: 147, endPoint x: 269, endPoint y: 139, distance: 103.8
click at [269, 139] on div "Номер накладної 20 4512 6917 8870   Статус відправлення Заплановано Отримувач […" at bounding box center [339, 218] width 140 height 230
copy div "Отримувач [PERSON_NAME]"
click at [434, 14] on span "Очікує на відправку" at bounding box center [432, 12] width 57 height 6
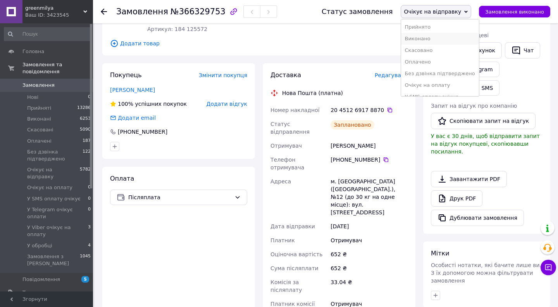
click at [434, 38] on li "Виконано" at bounding box center [440, 39] width 78 height 12
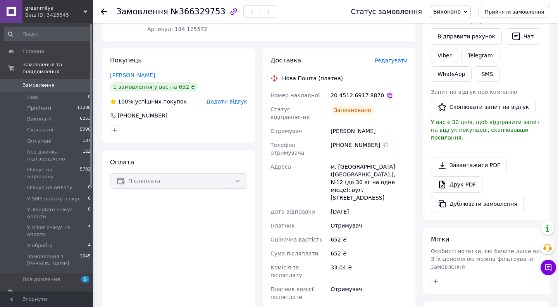
click at [388, 93] on icon at bounding box center [390, 95] width 5 height 5
click at [387, 94] on icon at bounding box center [390, 95] width 6 height 6
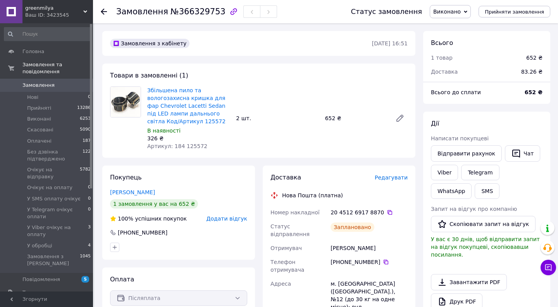
click at [56, 79] on link "Замовлення 0" at bounding box center [47, 85] width 95 height 13
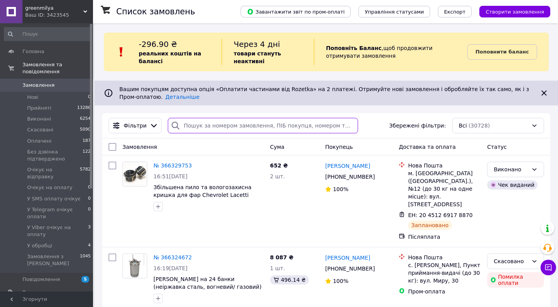
click at [216, 122] on input "search" at bounding box center [263, 126] width 190 height 16
paste input "365775287"
type input "365775287"
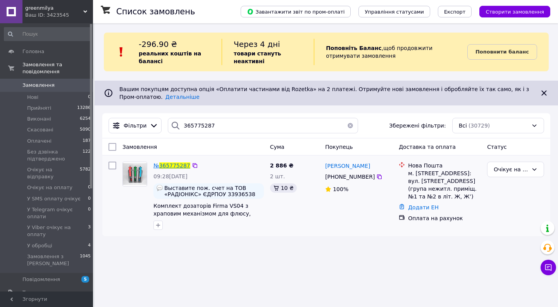
click at [177, 166] on span "365775287" at bounding box center [174, 165] width 31 height 6
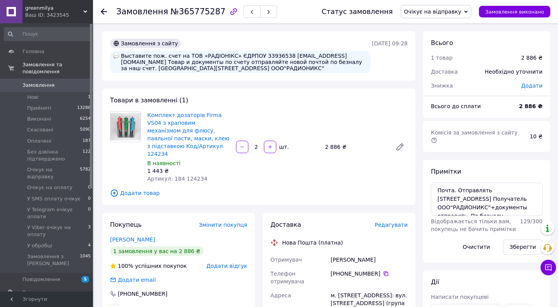
click at [287, 57] on div "Выставите пож. счет на ТОВ «РАДІОНІКС» ЄДРПОУ 33936538 [EMAIL_ADDRESS][DOMAIN_N…" at bounding box center [240, 62] width 261 height 22
drag, startPoint x: 285, startPoint y: 57, endPoint x: 148, endPoint y: 63, distance: 137.4
click at [148, 63] on div "Выставите пож. счет на ТОВ «РАДІОНІКС» ЄДРПОУ 33936538 [EMAIL_ADDRESS][DOMAIN_N…" at bounding box center [240, 62] width 261 height 22
copy div "[EMAIL_ADDRESS][DOMAIN_NAME]"
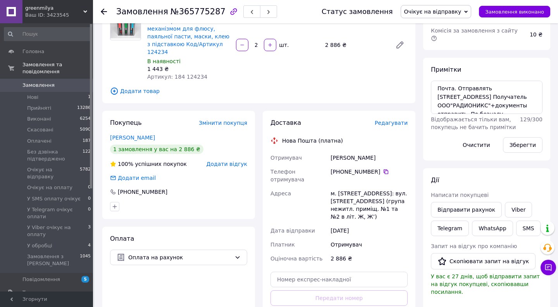
scroll to position [128, 0]
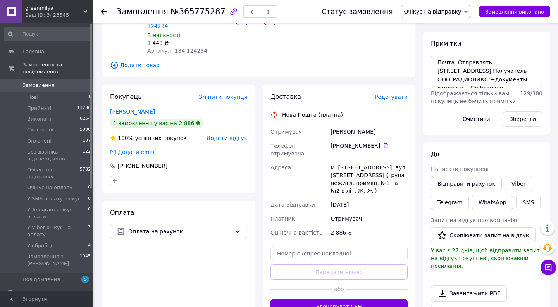
drag, startPoint x: 521, startPoint y: 193, endPoint x: 486, endPoint y: 202, distance: 36.8
click at [485, 204] on div "Відправити рахунок Viber Telegram WhatsApp SMS" at bounding box center [487, 192] width 115 height 37
click at [510, 180] on link "Viber" at bounding box center [518, 184] width 27 height 16
click at [456, 195] on link "Telegram" at bounding box center [450, 203] width 38 height 16
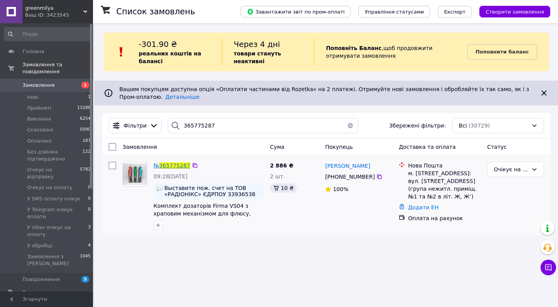
click at [174, 166] on span "365775287" at bounding box center [174, 165] width 31 height 6
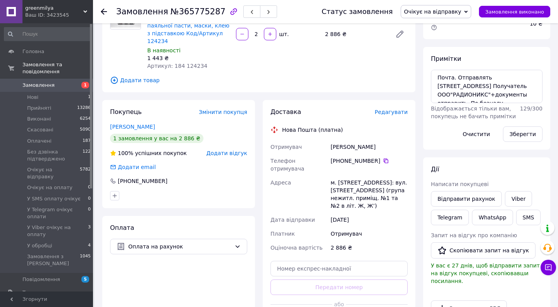
scroll to position [114, 0]
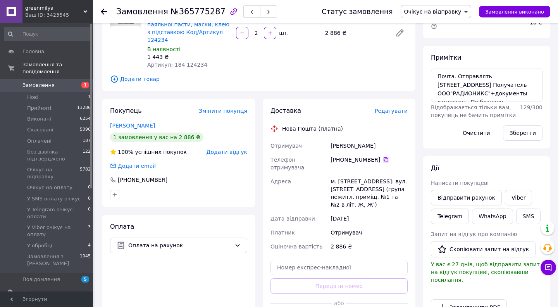
click at [385, 157] on icon at bounding box center [386, 160] width 6 height 6
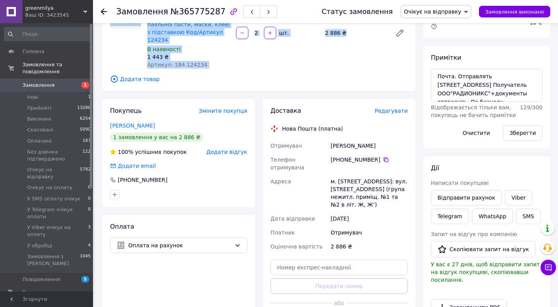
drag, startPoint x: 501, startPoint y: 17, endPoint x: 326, endPoint y: 39, distance: 176.2
click at [326, 42] on div "Замовлення №365775287 Статус замовлення Очікує на відправку [PERSON_NAME] Викон…" at bounding box center [327, 253] width 464 height 689
click at [43, 82] on span "Замовлення" at bounding box center [38, 85] width 32 height 7
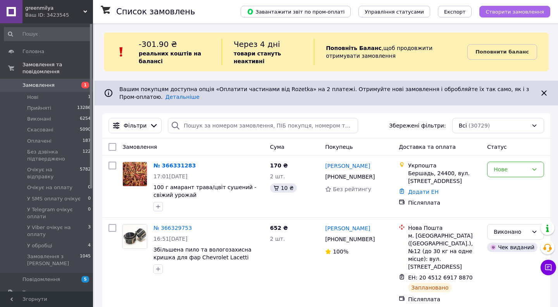
click at [519, 9] on span "Створити замовлення" at bounding box center [515, 12] width 59 height 6
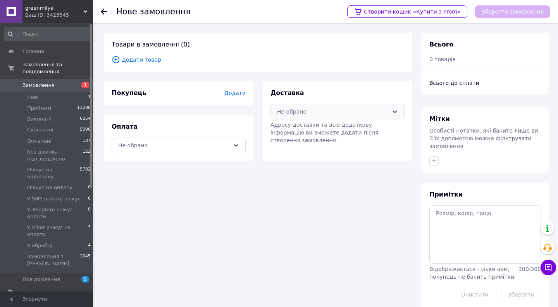
click at [301, 110] on div "Не обрано" at bounding box center [333, 111] width 112 height 9
click at [301, 128] on span "Нова Пошта (платна)" at bounding box center [343, 129] width 109 height 8
click at [204, 145] on div "Не обрано" at bounding box center [174, 145] width 112 height 9
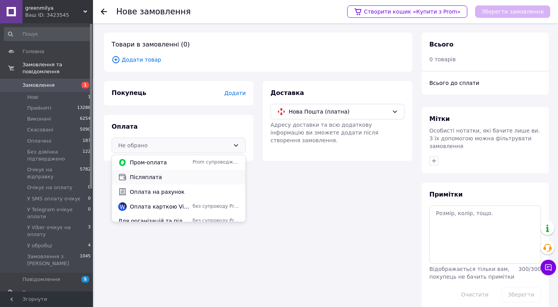
click at [186, 179] on span "Післяплата" at bounding box center [184, 177] width 109 height 8
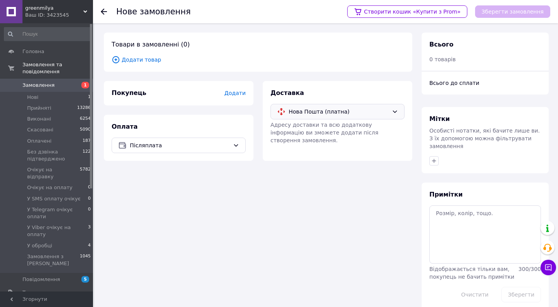
click at [304, 109] on span "Нова Пошта (платна)" at bounding box center [339, 111] width 100 height 9
click at [310, 142] on span "Укрпошта (платна)" at bounding box center [343, 144] width 109 height 8
click at [145, 60] on span "Додати товар" at bounding box center [258, 59] width 293 height 9
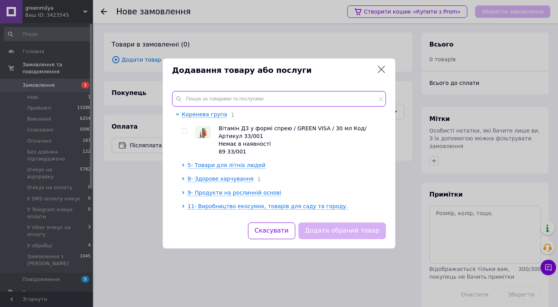
click at [199, 100] on input "text" at bounding box center [279, 99] width 214 height 16
paste input "Дитячий фартух повара з ковпаком біжового кольору (2-5 років) Код/Артикул"
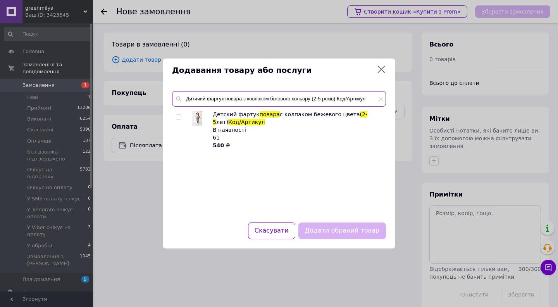
type input "Дитячий фартух повара з ковпаком біжового кольору (2-5 років) Код/Артикул"
click at [177, 113] on div at bounding box center [180, 129] width 8 height 39
click at [180, 117] on input "checkbox" at bounding box center [178, 117] width 5 height 5
checkbox input "true"
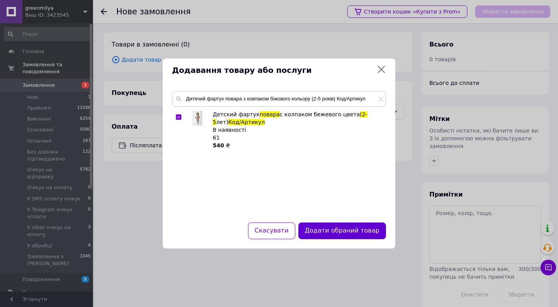
click at [346, 227] on button "Додати обраний товар" at bounding box center [343, 231] width 88 height 17
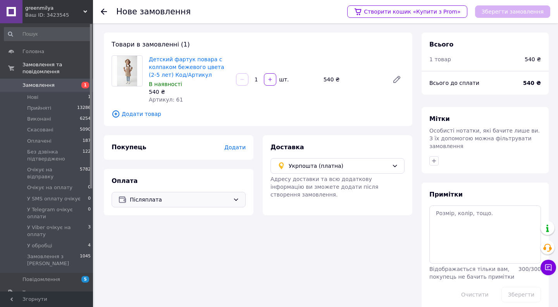
click at [165, 198] on span "Післяплата" at bounding box center [180, 199] width 100 height 9
click at [228, 148] on span "Додати" at bounding box center [234, 147] width 21 height 6
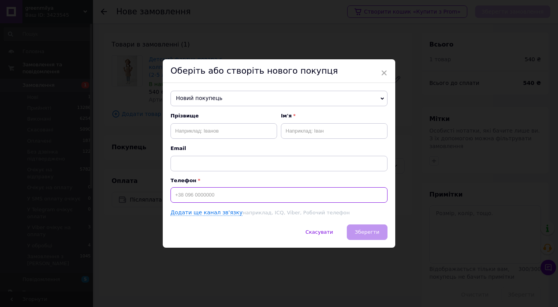
click at [185, 201] on input at bounding box center [279, 195] width 217 height 16
paste input "0971369008"
type input "+380971369008"
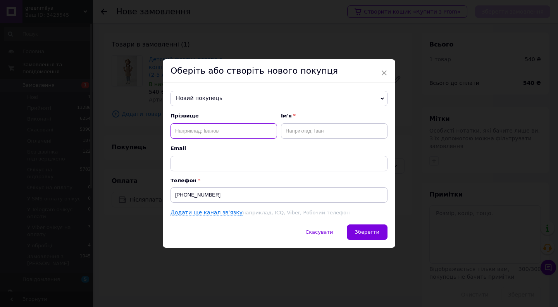
click at [183, 130] on input "text" at bounding box center [224, 131] width 107 height 16
paste input "Михайленко Марія Анатоліївна"
drag, startPoint x: 203, startPoint y: 131, endPoint x: 313, endPoint y: 144, distance: 110.5
click at [313, 144] on div "Прізвище Михайленко Марія Анатоліївна Ім'я Email" at bounding box center [279, 141] width 217 height 59
type input "Михайленко"
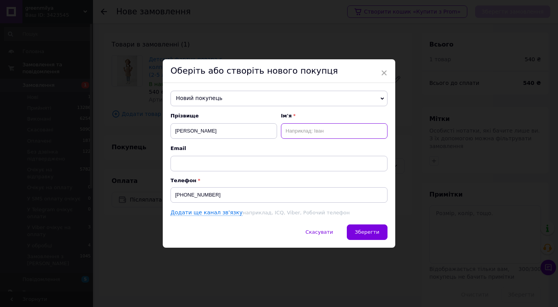
click at [335, 136] on input "text" at bounding box center [334, 131] width 107 height 16
paste input "Марія Анатоліївна"
drag, startPoint x: 300, startPoint y: 132, endPoint x: 369, endPoint y: 140, distance: 69.2
click at [369, 140] on div "Прізвище Михайленко Ім'я Марія Анатоліївна Email" at bounding box center [279, 141] width 217 height 59
type input "Марія"
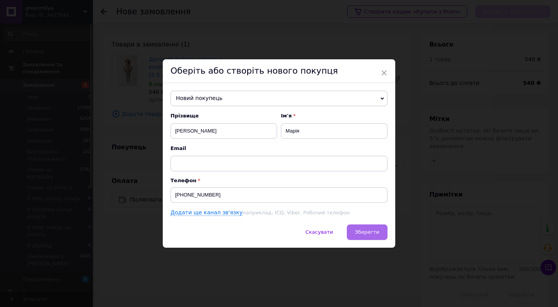
click at [360, 237] on button "Зберегти" at bounding box center [367, 232] width 41 height 16
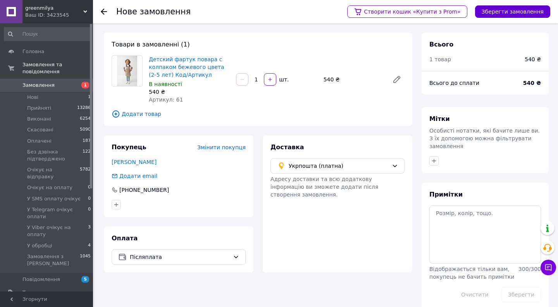
click at [493, 12] on button "Зберегти замовлення" at bounding box center [512, 11] width 75 height 12
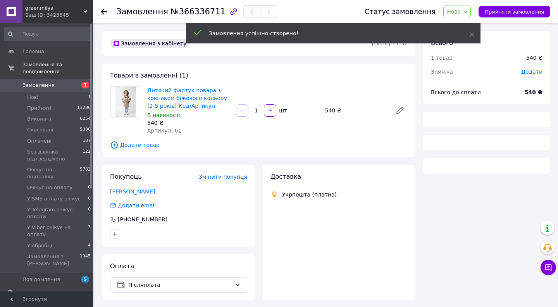
click at [448, 13] on div "Статус замовлення Нове Прийнято Виконано Скасовано Оплачено Без дзвінка підтвер…" at bounding box center [453, 11] width 193 height 13
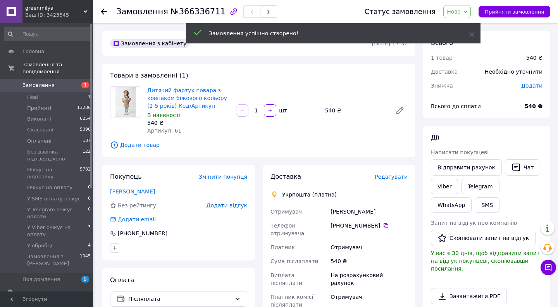
click at [459, 13] on span "Нове" at bounding box center [454, 12] width 14 height 6
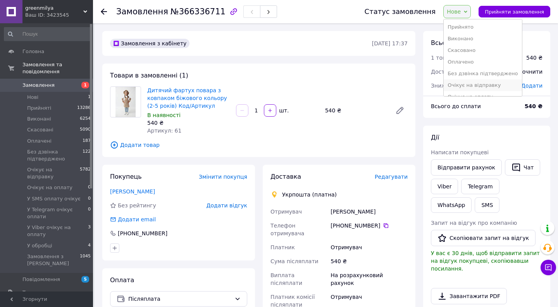
click at [481, 85] on li "Очікує на відправку" at bounding box center [483, 85] width 78 height 12
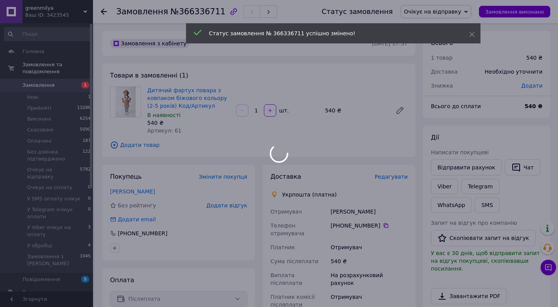
click at [387, 177] on span "Редагувати" at bounding box center [391, 177] width 33 height 6
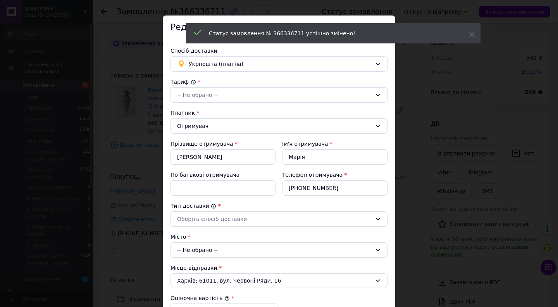
scroll to position [72, 0]
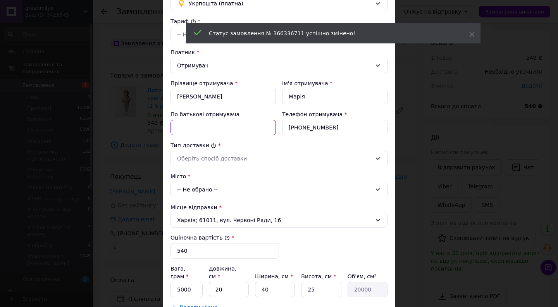
click at [240, 123] on input "По батькові отримувача" at bounding box center [223, 128] width 105 height 16
paste input "Анатоліївна"
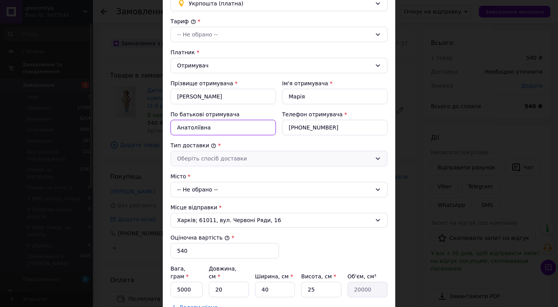
type input "Анатоліївна"
click at [217, 159] on div "Оберіть спосіб доставки" at bounding box center [274, 158] width 195 height 9
click at [216, 171] on li "Склад - склад" at bounding box center [278, 175] width 216 height 14
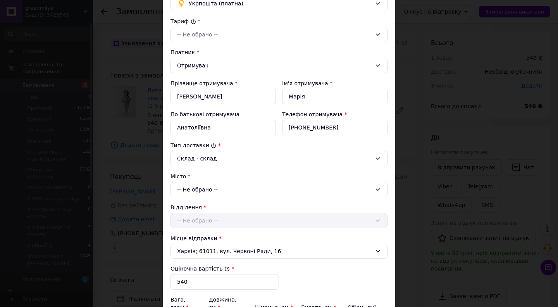
click at [205, 189] on div "-- Не обрано --" at bounding box center [279, 190] width 217 height 16
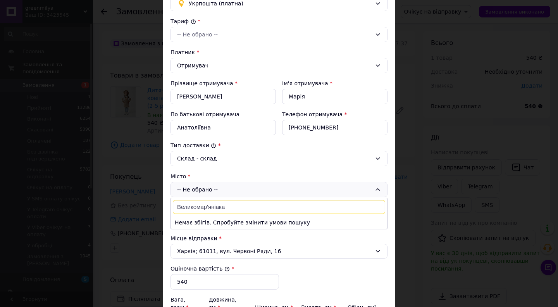
click at [214, 209] on input "Великомар'яніака" at bounding box center [279, 207] width 212 height 14
click at [216, 208] on input "Великомар'янака" at bounding box center [279, 207] width 212 height 14
click at [223, 207] on input "Великомар'янка" at bounding box center [279, 207] width 212 height 14
click at [213, 208] on input "Великомар'янка" at bounding box center [279, 207] width 212 height 14
type input "Великомар'янівка"
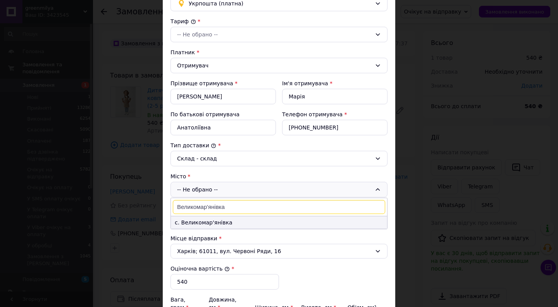
click at [210, 221] on li "с. Великомар'янівка" at bounding box center [279, 222] width 216 height 12
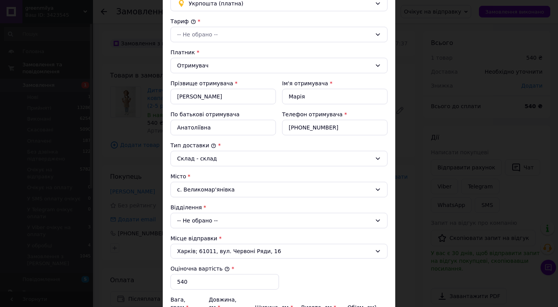
click at [204, 211] on div "Відділення -- Не обрано --" at bounding box center [279, 216] width 217 height 25
click at [208, 233] on div "Тариф * -- Не обрано -- Платник * Отримувач Прізвище отримувача * Михайленко Ім…" at bounding box center [279, 225] width 217 height 417
click at [208, 226] on div "-- Не обрано --" at bounding box center [279, 221] width 217 height 16
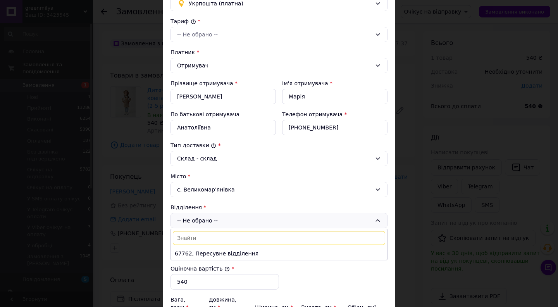
click at [209, 235] on input at bounding box center [279, 238] width 212 height 14
click at [209, 249] on li "67762, Пересувне відділення" at bounding box center [279, 253] width 216 height 12
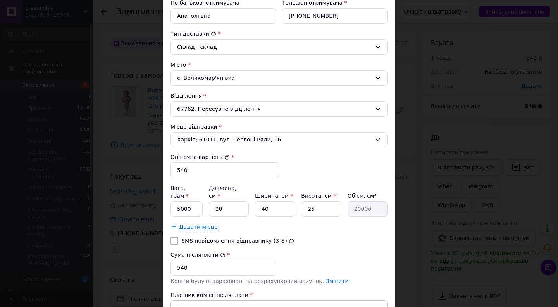
scroll to position [250, 0]
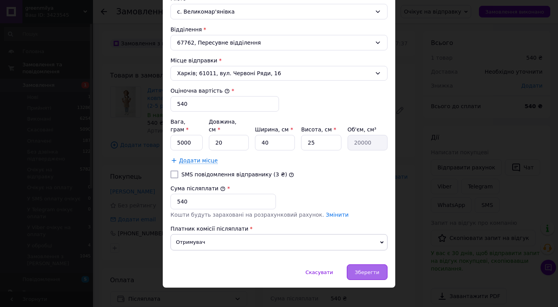
click at [368, 269] on span "Зберегти" at bounding box center [367, 272] width 24 height 6
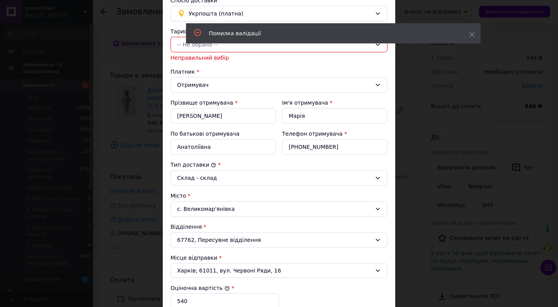
scroll to position [42, 0]
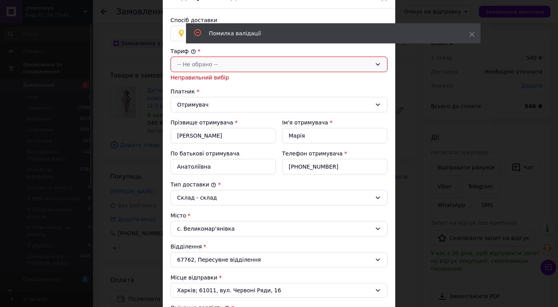
click at [214, 65] on div "-- Не обрано --" at bounding box center [274, 64] width 195 height 9
click at [213, 76] on li "Стандарт" at bounding box center [278, 81] width 216 height 14
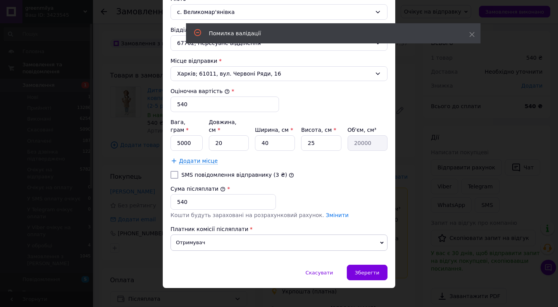
scroll to position [250, 0]
click at [350, 269] on div "Зберегти" at bounding box center [367, 272] width 41 height 16
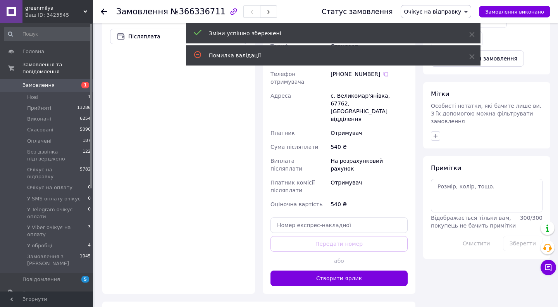
scroll to position [275, 0]
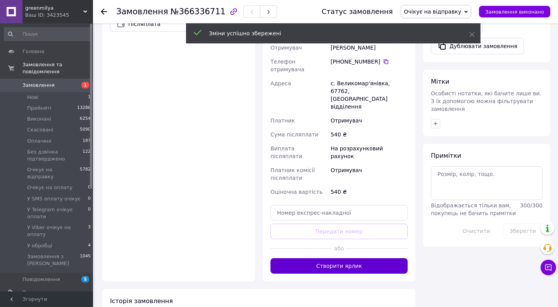
click at [337, 258] on button "Створити ярлик" at bounding box center [339, 266] width 137 height 16
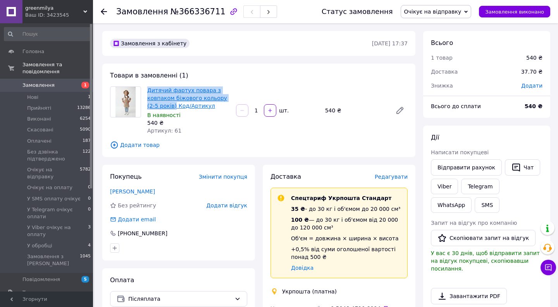
drag, startPoint x: 145, startPoint y: 89, endPoint x: 167, endPoint y: 108, distance: 28.6
click at [167, 108] on div "Дитячий фартух повара з ковпаком біжового кольору (2-5 років) Код/Артикул В ная…" at bounding box center [188, 110] width 89 height 51
copy link "Дитячий фартух повара з ковпаком біжового кольору (2-5 років)"
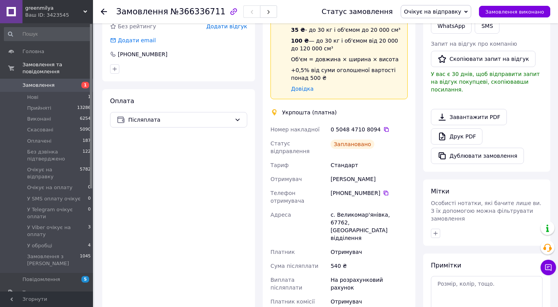
scroll to position [195, 0]
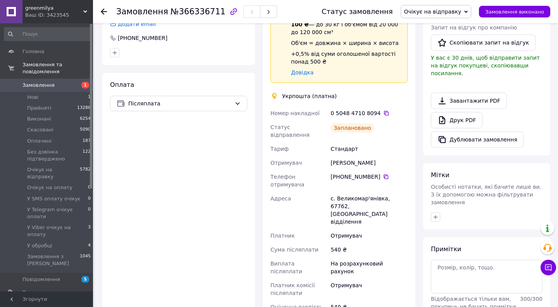
drag, startPoint x: 369, startPoint y: 164, endPoint x: 330, endPoint y: 157, distance: 39.1
click at [330, 157] on div "Марія Анатоліївна Михайленко" at bounding box center [369, 163] width 80 height 14
copy div "Марія Анатоліївна Михайленко"
click at [386, 113] on icon at bounding box center [386, 113] width 6 height 6
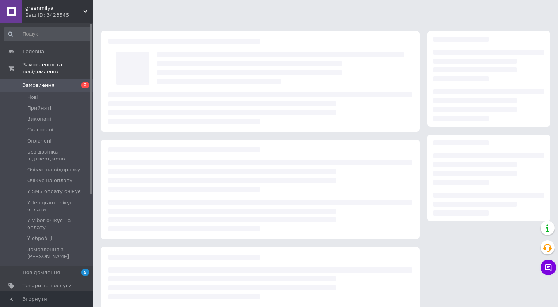
click at [39, 82] on span "Замовлення" at bounding box center [38, 85] width 32 height 7
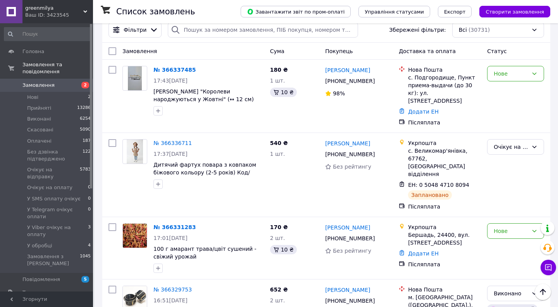
scroll to position [100, 0]
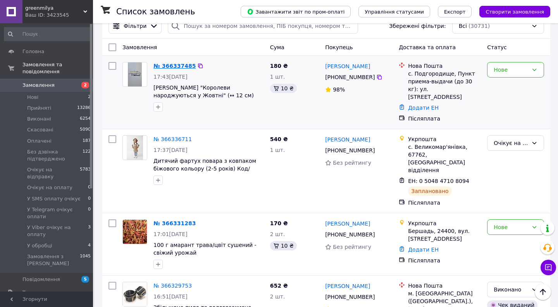
click at [181, 65] on link "№ 366337485" at bounding box center [175, 66] width 42 height 6
click at [174, 220] on link "№ 366331283" at bounding box center [175, 223] width 42 height 6
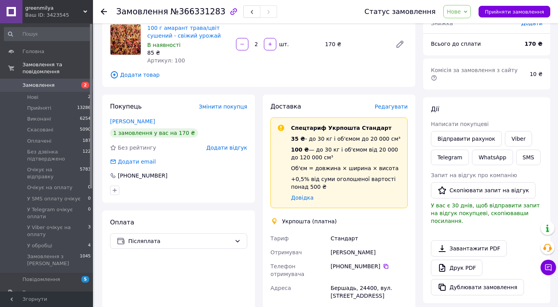
scroll to position [69, 0]
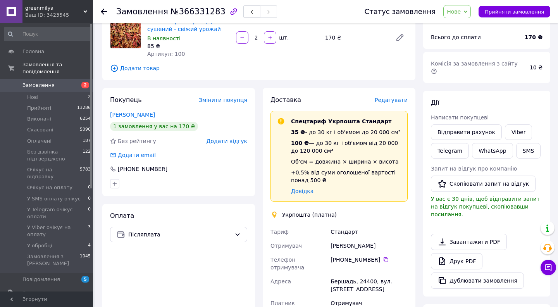
click at [386, 102] on span "Редагувати" at bounding box center [391, 100] width 33 height 6
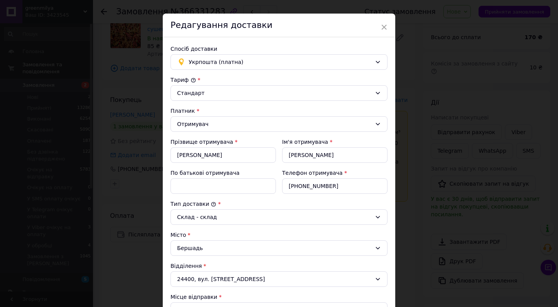
scroll to position [22, 0]
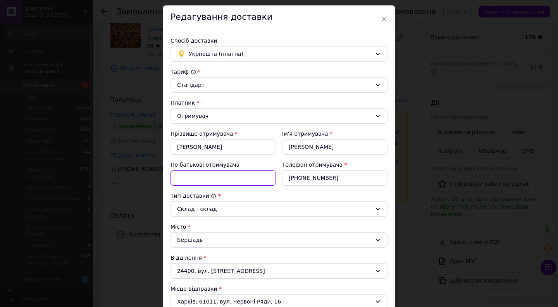
click at [224, 180] on input "По батькові отримувача" at bounding box center [223, 178] width 105 height 16
click at [435, 151] on div "× Редагування доставки Спосіб доставки Укрпошта (платна) Тариф * Стандарт Платн…" at bounding box center [279, 153] width 558 height 307
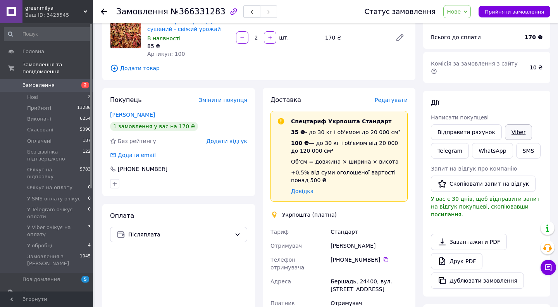
click at [514, 129] on link "Viber" at bounding box center [518, 132] width 27 height 16
click at [387, 261] on icon at bounding box center [386, 259] width 5 height 5
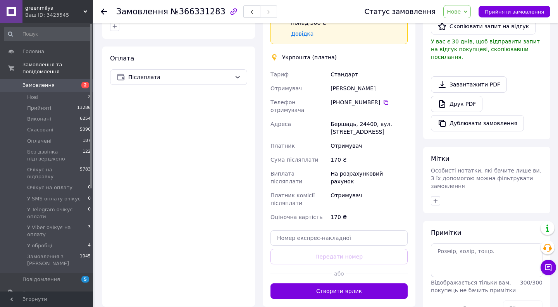
scroll to position [266, 0]
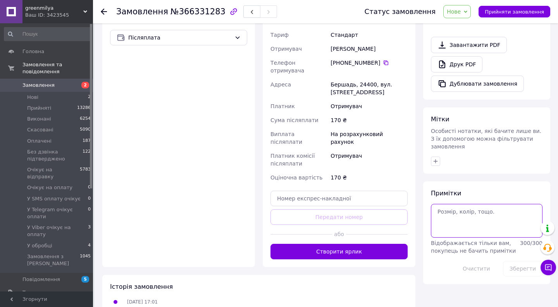
click at [468, 205] on textarea at bounding box center [487, 220] width 112 height 33
type textarea "12.10 недоступен"
click at [516, 261] on button "Зберегти" at bounding box center [523, 269] width 40 height 16
click at [30, 82] on span "Замовлення" at bounding box center [38, 85] width 32 height 7
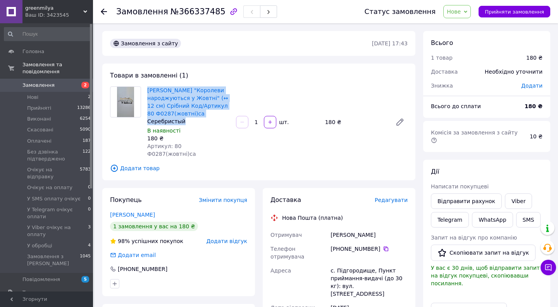
drag, startPoint x: 146, startPoint y: 90, endPoint x: 193, endPoint y: 120, distance: 55.5
click at [193, 120] on div "[PERSON_NAME] "Королеви народжуються у Жовтні" (↔ 12 см) Срібний Код/Артикул 80…" at bounding box center [188, 122] width 89 height 74
copy div "[PERSON_NAME] "Королеви народжуються у Жовтні" (↔ 12 см) Срібний Код/Артикул 80…"
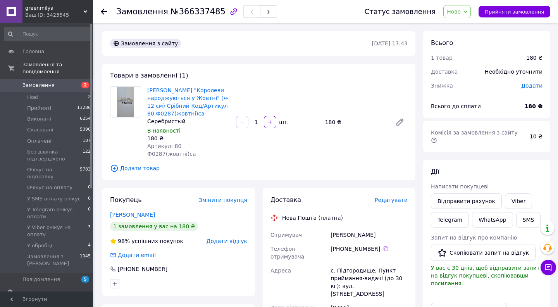
click at [402, 197] on span "Редагувати" at bounding box center [391, 200] width 33 height 6
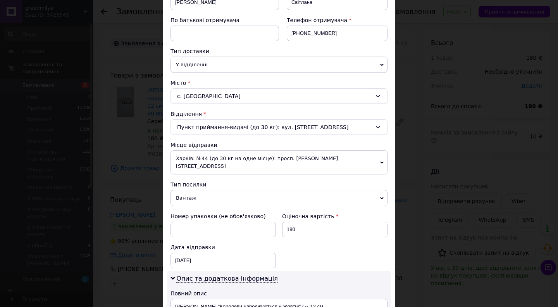
scroll to position [149, 0]
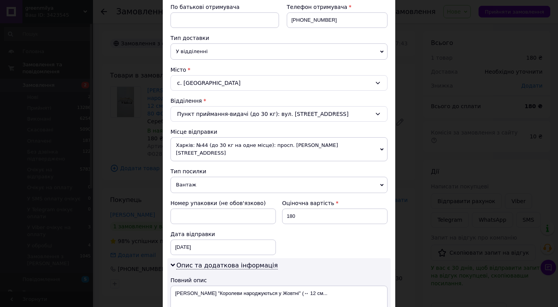
click at [266, 145] on span "Харків: №44 (до 30 кг на одне місце): просп. [PERSON_NAME][STREET_ADDRESS]" at bounding box center [279, 149] width 217 height 24
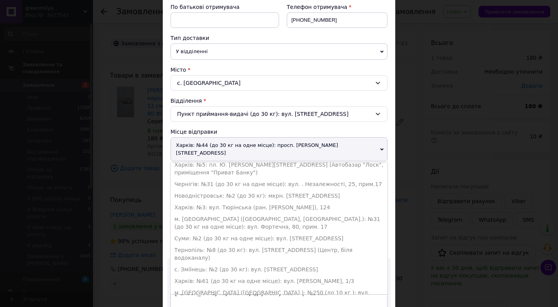
scroll to position [233, 0]
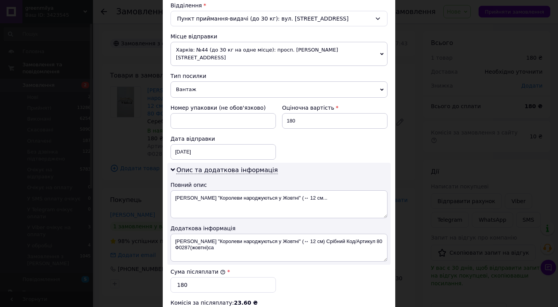
click at [273, 224] on div "Додаткова інформація" at bounding box center [279, 228] width 217 height 8
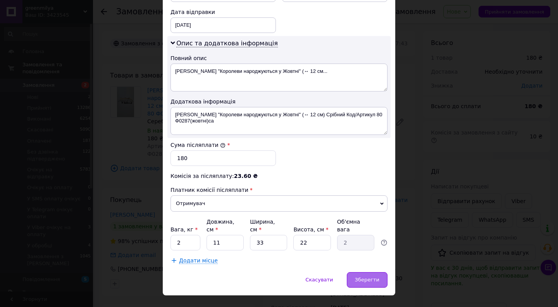
click at [361, 272] on div "Зберегти" at bounding box center [367, 280] width 41 height 16
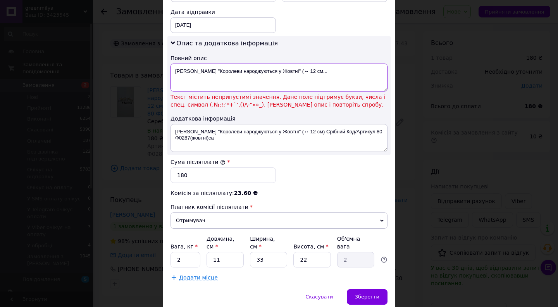
drag, startPoint x: 189, startPoint y: 62, endPoint x: 200, endPoint y: 72, distance: 14.8
click at [200, 72] on textarea "[PERSON_NAME] "Королеви народжуються у Жовтні" (↔ 12 см..." at bounding box center [279, 78] width 217 height 28
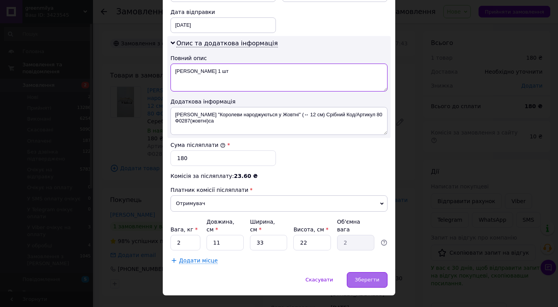
type textarea "[PERSON_NAME] 1 шт"
click at [367, 277] on span "Зберегти" at bounding box center [367, 280] width 24 height 6
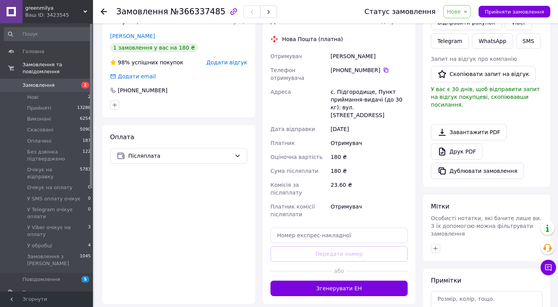
scroll to position [195, 0]
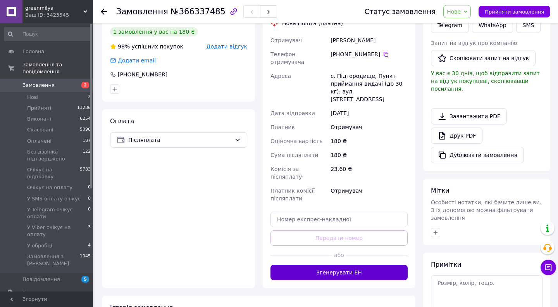
click at [340, 265] on button "Згенерувати ЕН" at bounding box center [339, 273] width 137 height 16
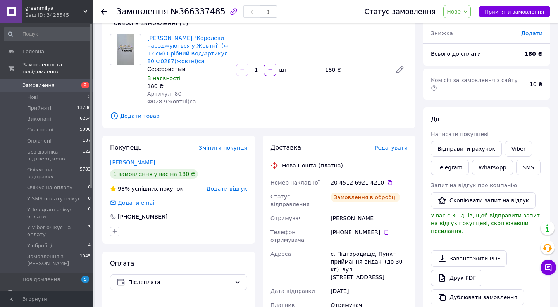
scroll to position [0, 0]
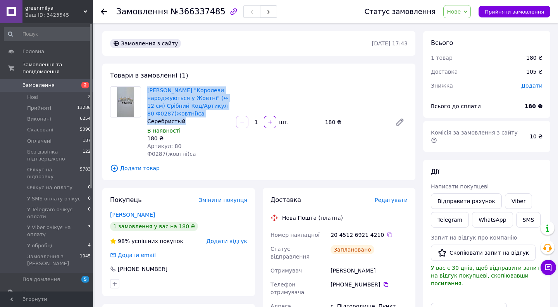
drag, startPoint x: 146, startPoint y: 90, endPoint x: 192, endPoint y: 123, distance: 56.9
click at [192, 123] on div "[PERSON_NAME] "Королеви народжуються у Жовтні" (↔ 12 см) Срібний Код/Артикул 80…" at bounding box center [188, 122] width 89 height 74
drag, startPoint x: 374, startPoint y: 258, endPoint x: 263, endPoint y: 256, distance: 110.5
copy div "Отримувач [PERSON_NAME]"
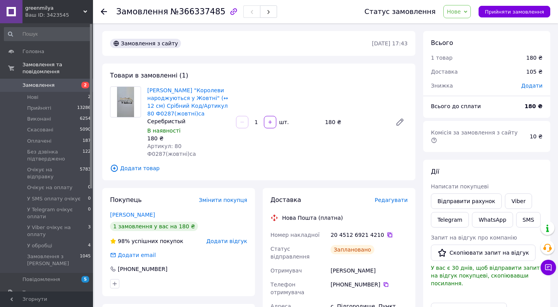
click at [388, 233] on icon at bounding box center [390, 235] width 5 height 5
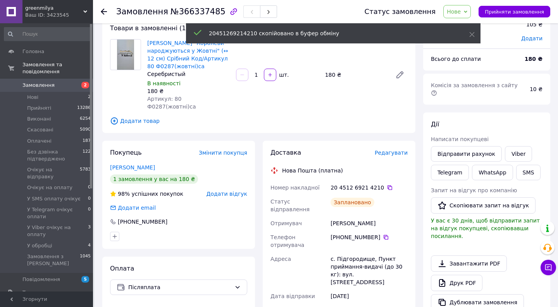
scroll to position [52, 0]
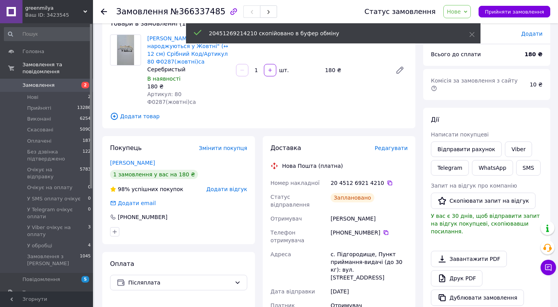
click at [459, 11] on span "Нове" at bounding box center [454, 12] width 14 height 6
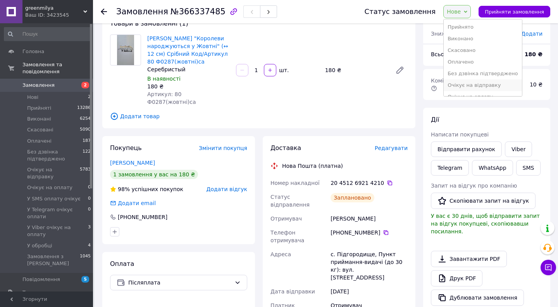
click at [464, 83] on li "Очікує на відправку" at bounding box center [483, 85] width 78 height 12
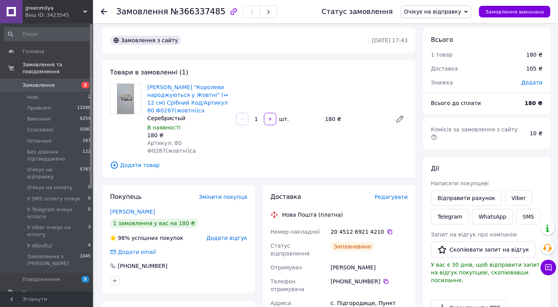
scroll to position [0, 0]
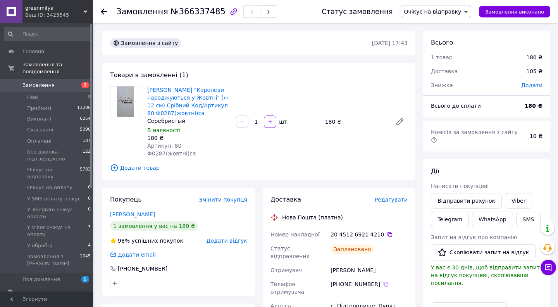
click at [456, 8] on span "Очікує на відправку" at bounding box center [436, 11] width 71 height 13
click at [434, 36] on li "Виконано" at bounding box center [440, 39] width 78 height 12
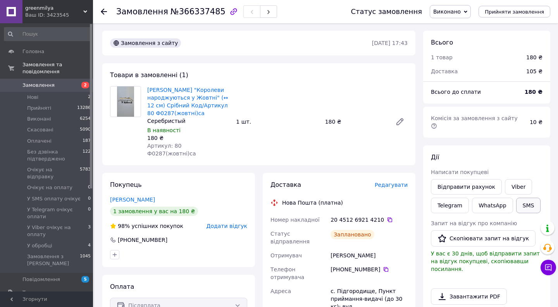
click at [523, 199] on button "SMS" at bounding box center [528, 206] width 25 height 16
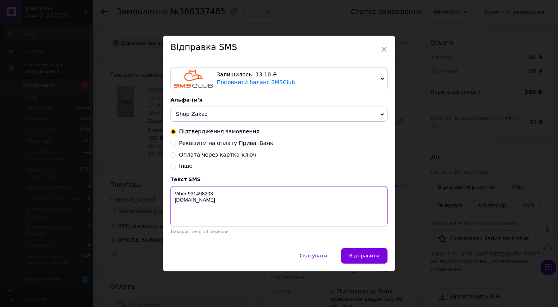
click at [192, 202] on textarea "Viber 931498203 [DOMAIN_NAME]" at bounding box center [279, 206] width 217 height 40
paste textarea "20451269214210"
click at [188, 195] on textarea "20451269214210 Viber 931498203 greencard.in.ua" at bounding box center [279, 206] width 217 height 40
type textarea "Топер 1 шт 20451269214210 Viber 931498203 greencard.in.ua"
click at [363, 254] on span "Відправити" at bounding box center [364, 256] width 30 height 6
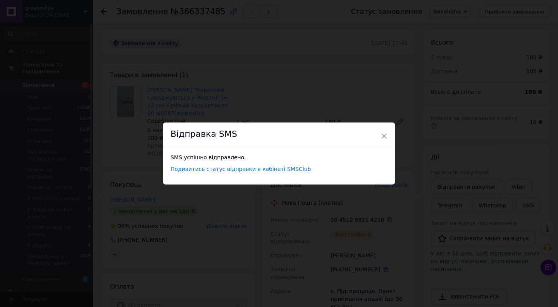
click at [358, 224] on div "× Відправка SMS SMS успішно відправлено. Подивитись статус відправки в кабінеті…" at bounding box center [279, 153] width 558 height 307
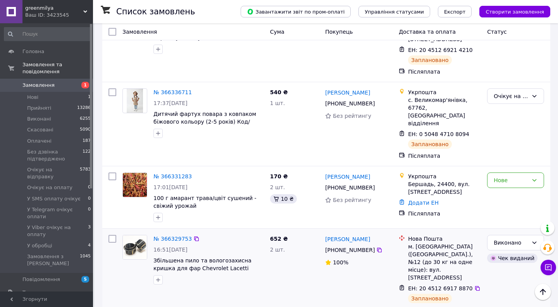
scroll to position [161, 0]
